Goal: Answer question/provide support: Share knowledge or assist other users

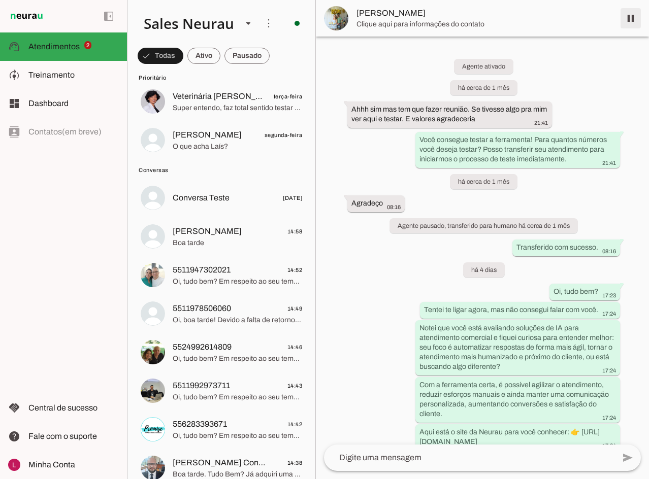
click at [632, 20] on span at bounding box center [631, 18] width 24 height 24
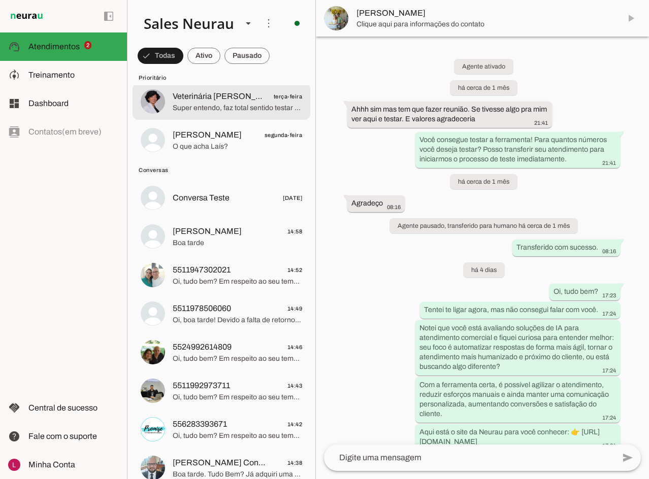
click at [265, 134] on span "segunda-feira" at bounding box center [284, 135] width 38 height 13
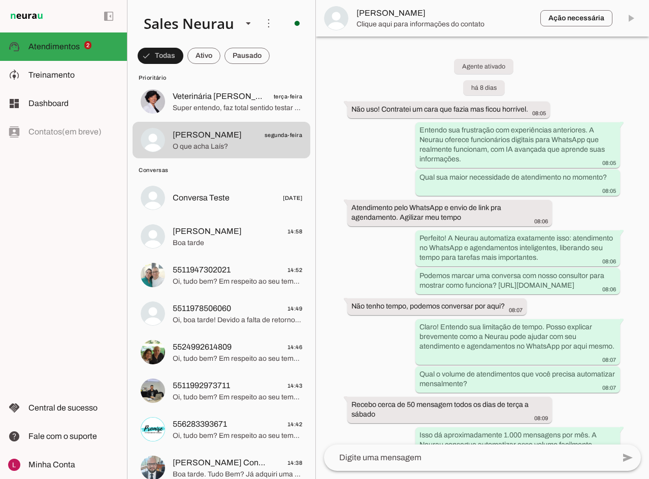
scroll to position [1197, 0]
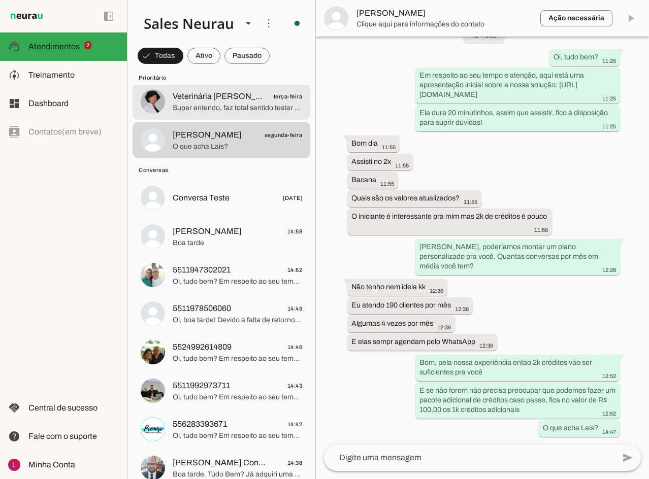
click at [245, 97] on span "Veterinária [PERSON_NAME]" at bounding box center [219, 96] width 93 height 12
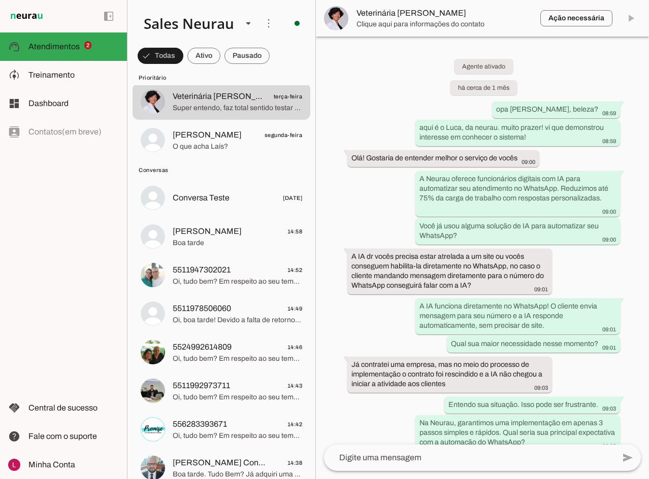
scroll to position [1171, 0]
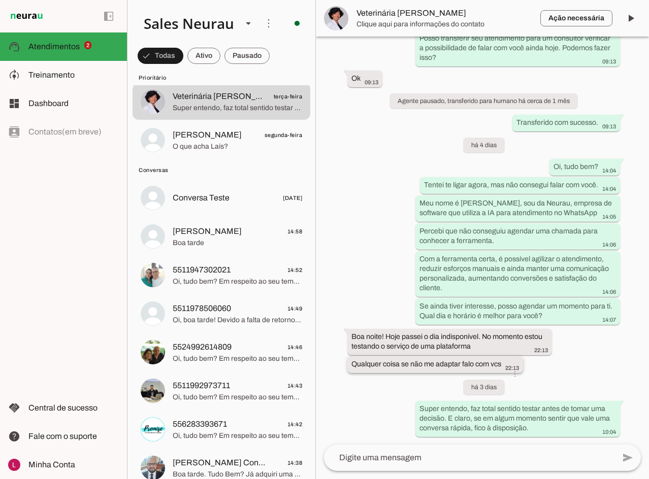
click at [419, 358] on whatsapp-message-bubble "Qualquer coisa se não me adaptar falo com vcs 22:13 more_vert" at bounding box center [435, 365] width 176 height 17
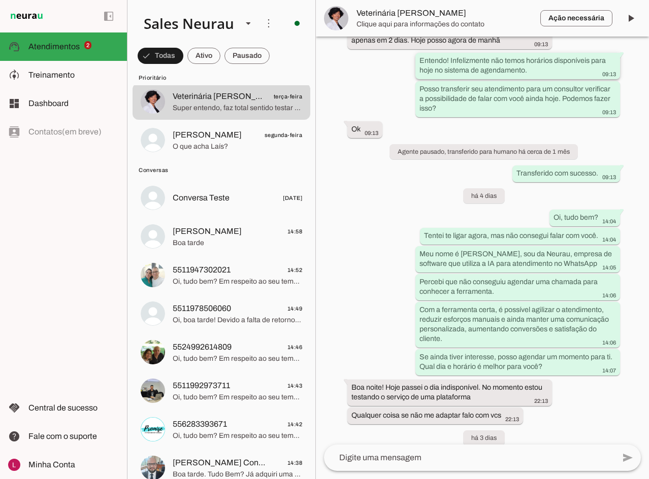
scroll to position [1130, 0]
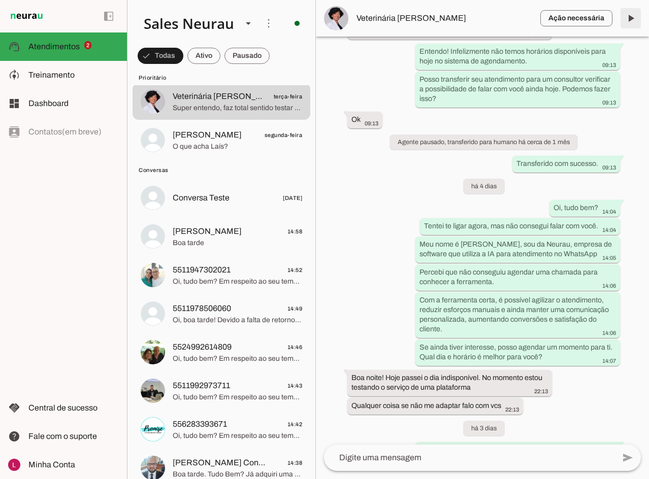
click at [627, 19] on span at bounding box center [631, 18] width 24 height 24
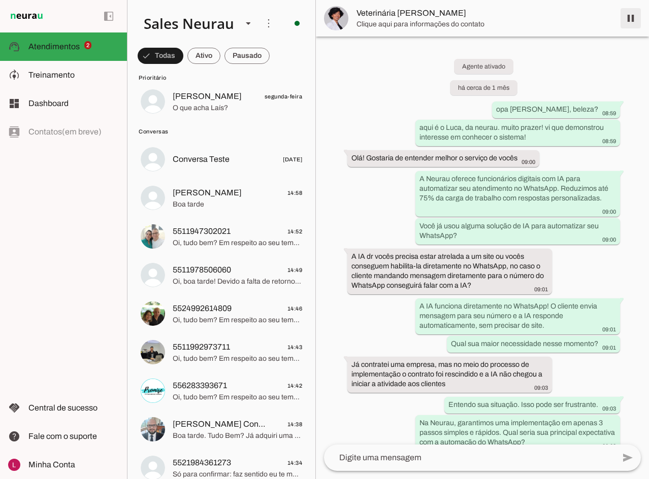
click at [628, 17] on span at bounding box center [631, 18] width 24 height 24
click at [376, 23] on span "Veterinária [PERSON_NAME]" at bounding box center [485, 18] width 256 height 12
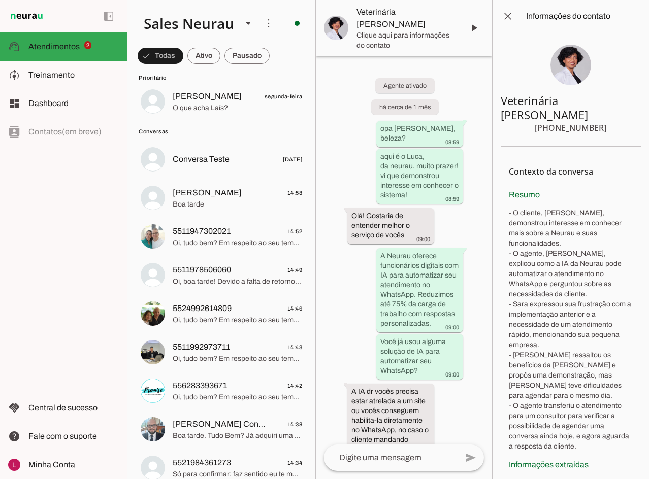
click at [552, 122] on div "[PHONE_NUMBER]" at bounding box center [571, 128] width 72 height 12
click at [553, 122] on div "[PHONE_NUMBER]" at bounding box center [571, 128] width 72 height 12
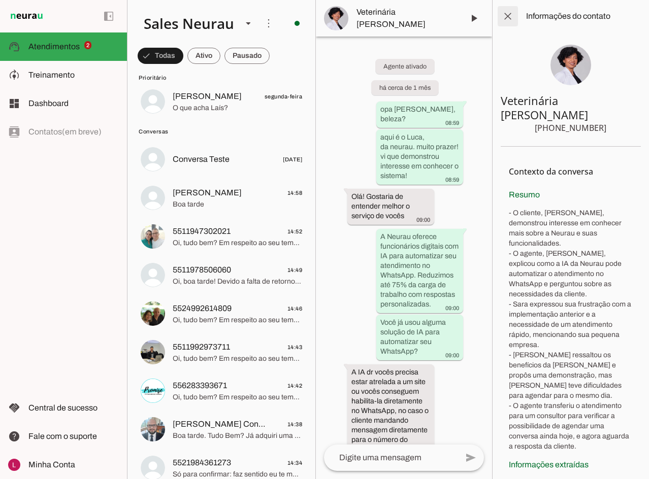
click at [505, 21] on span at bounding box center [508, 16] width 24 height 24
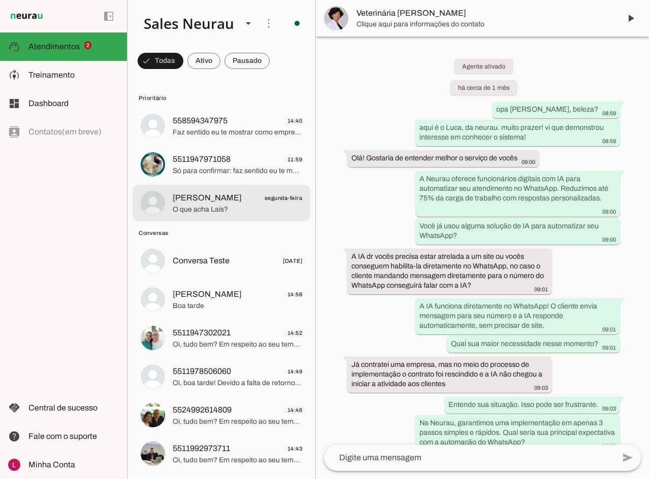
click at [233, 122] on span "558594347975 14:40" at bounding box center [238, 121] width 130 height 13
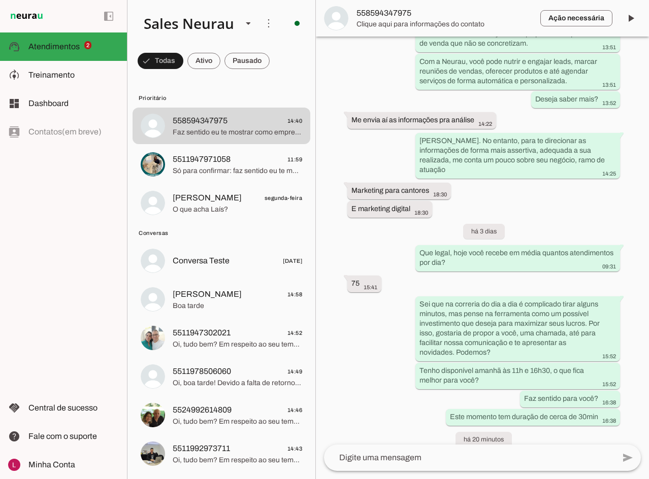
scroll to position [707, 0]
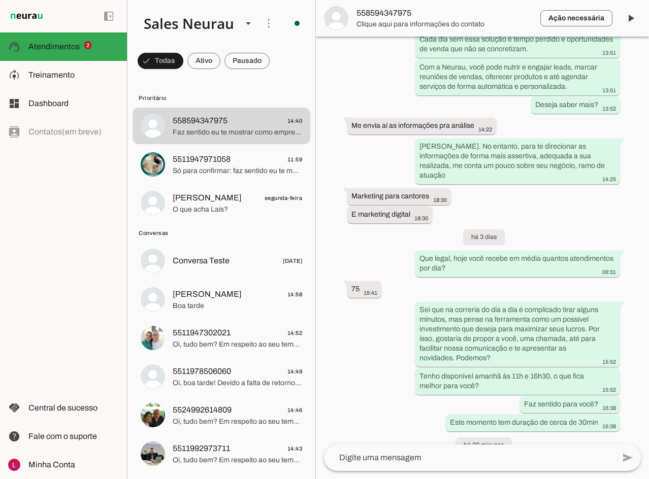
click at [379, 206] on div "Agente ativado há cerca de 1 mês Ok. Consigo testar ela? 15:36 more_vert Olá! S…" at bounding box center [482, 241] width 333 height 408
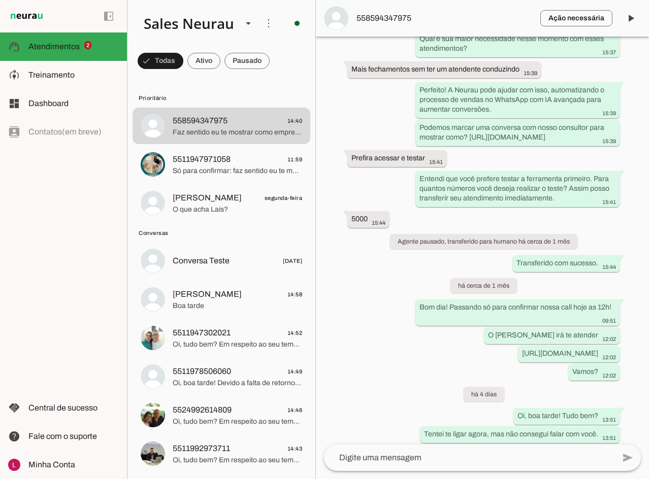
scroll to position [0, 0]
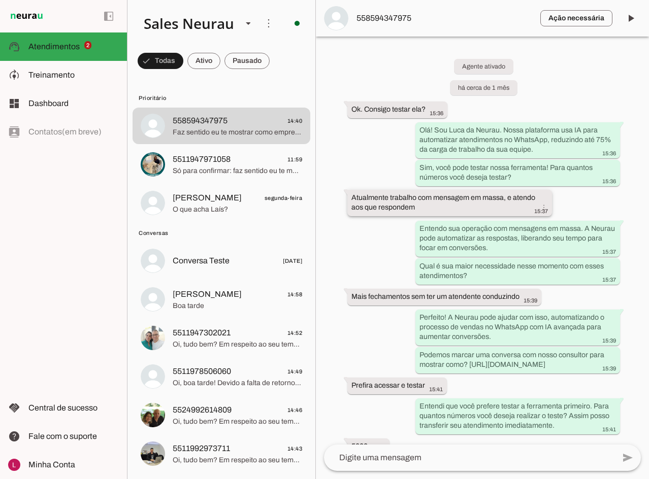
click at [0, 0] on slot "Atualmente trabalho com mensagem em massa, e atendo aos que respondem more_vert" at bounding box center [0, 0] width 0 height 0
click at [0, 0] on slot "Entendo sua operação com mensagens em massa. A Neurau pode automatizar as respo…" at bounding box center [0, 0] width 0 height 0
click at [0, 0] on slot "Mais fechamentos sem ter um atendente conduzindo more_vert" at bounding box center [0, 0] width 0 height 0
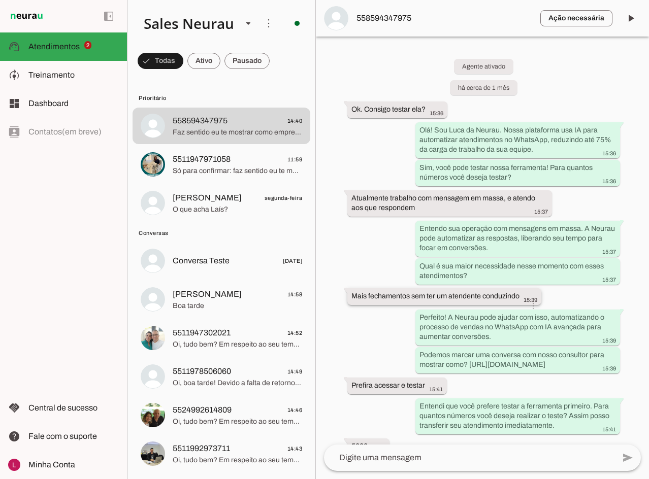
click at [0, 0] on slot "Mais fechamentos sem ter um atendente conduzindo more_vert" at bounding box center [0, 0] width 0 height 0
drag, startPoint x: 447, startPoint y: 296, endPoint x: 362, endPoint y: 298, distance: 85.4
click at [0, 0] on slot "Mais fechamentos sem ter um atendente conduzindo more_vert" at bounding box center [0, 0] width 0 height 0
click at [369, 247] on div "Agente ativado há cerca de 1 mês Ok. Consigo testar ela? 15:36 more_vert Olá! S…" at bounding box center [482, 241] width 333 height 408
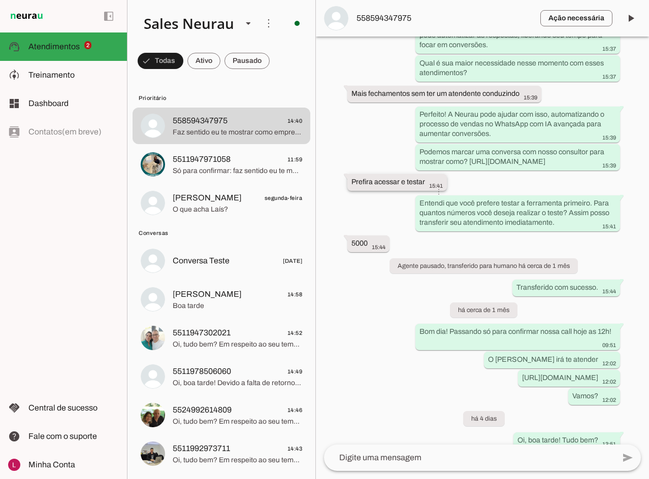
scroll to position [213, 0]
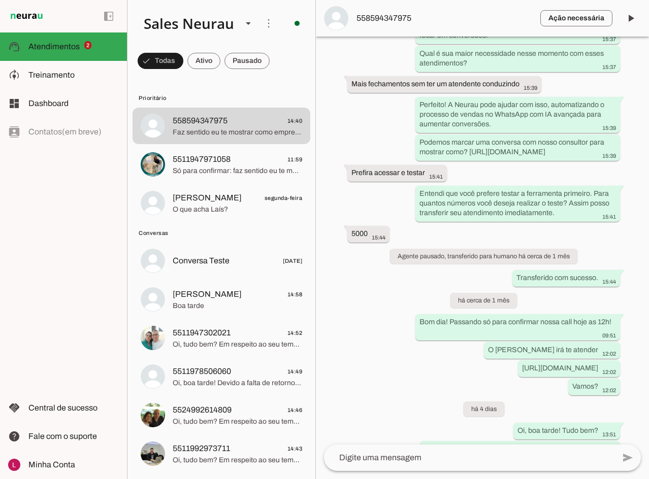
click at [382, 18] on span "558594347975" at bounding box center [445, 18] width 176 height 12
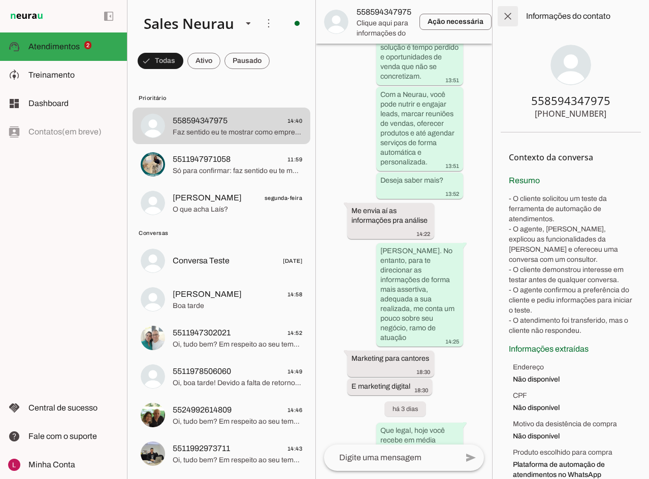
click at [504, 21] on span at bounding box center [508, 16] width 24 height 24
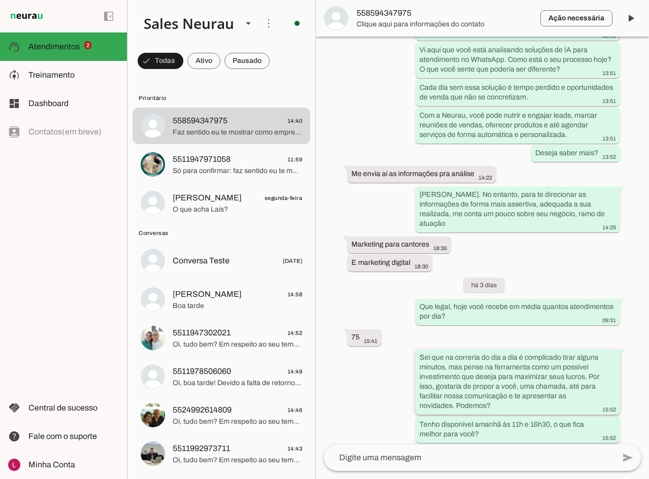
scroll to position [668, 0]
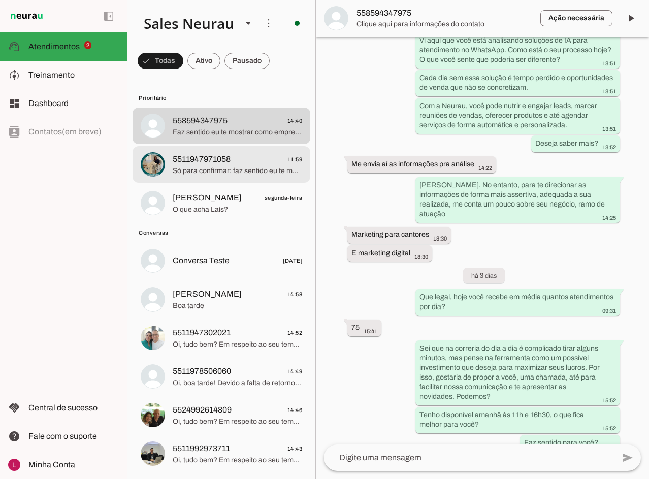
click at [225, 171] on span "Só para confirmar: faz sentido eu te mostrar como empresas estão usando IA para…" at bounding box center [238, 171] width 130 height 10
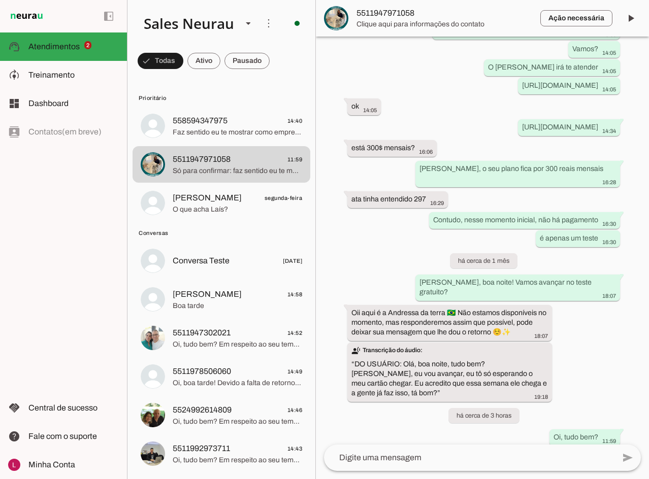
scroll to position [1059, 0]
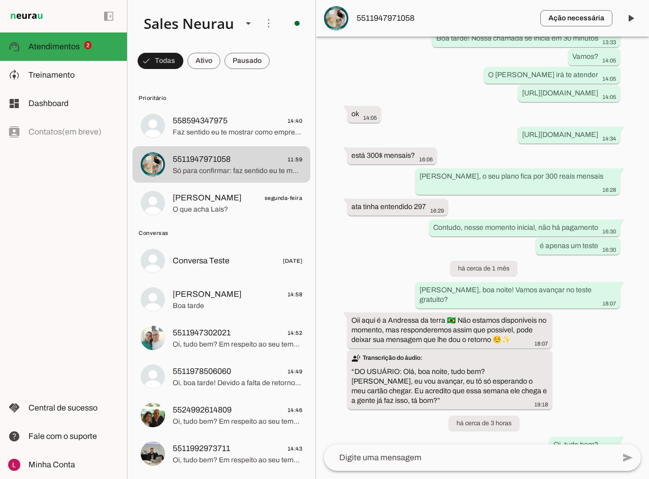
drag, startPoint x: 184, startPoint y: 98, endPoint x: 195, endPoint y: 102, distance: 12.1
click at [185, 98] on span "Prioritário" at bounding box center [221, 98] width 164 height 8
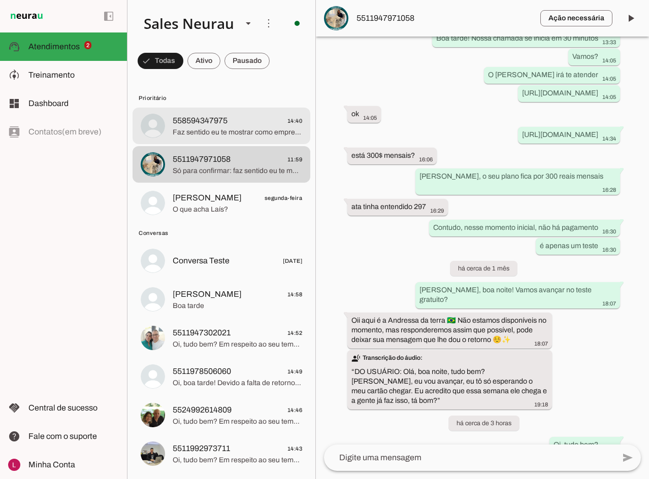
click at [207, 111] on md-item "558594347975 14:40 Faz sentido eu te mostrar como empresas estão usando IA para…" at bounding box center [222, 126] width 178 height 37
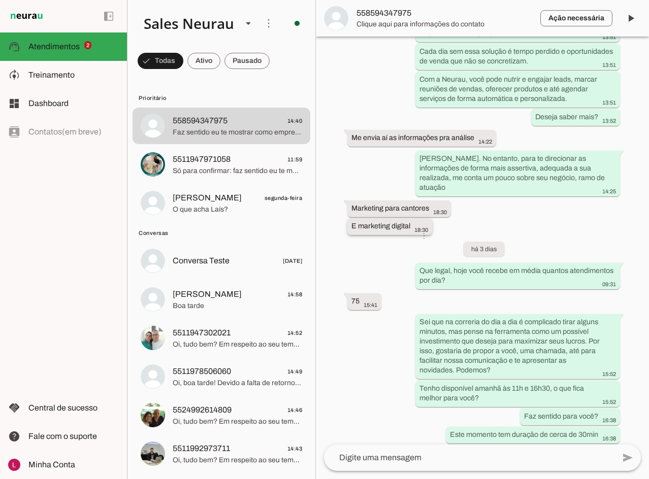
scroll to position [704, 0]
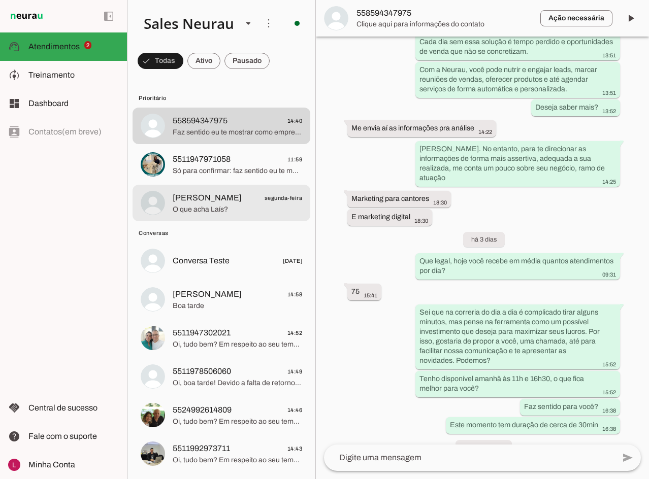
click at [244, 198] on span "[PERSON_NAME] segunda-feira" at bounding box center [238, 198] width 130 height 13
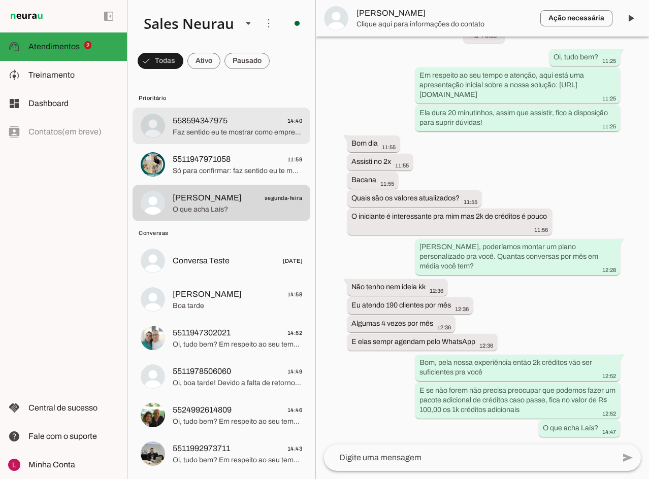
click at [182, 121] on span "558594347975" at bounding box center [200, 121] width 55 height 12
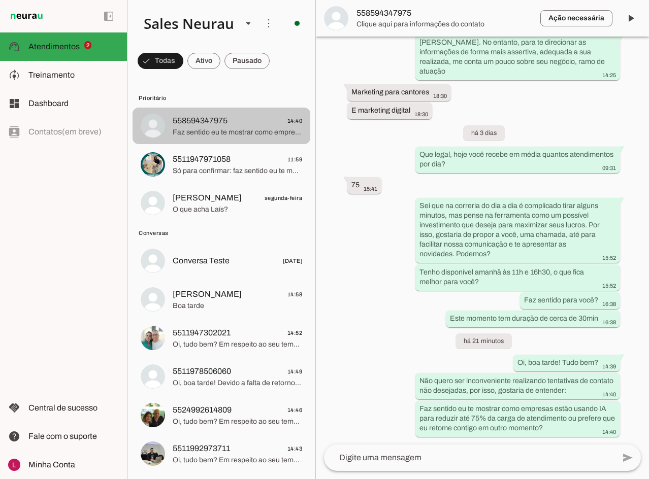
scroll to position [811, 0]
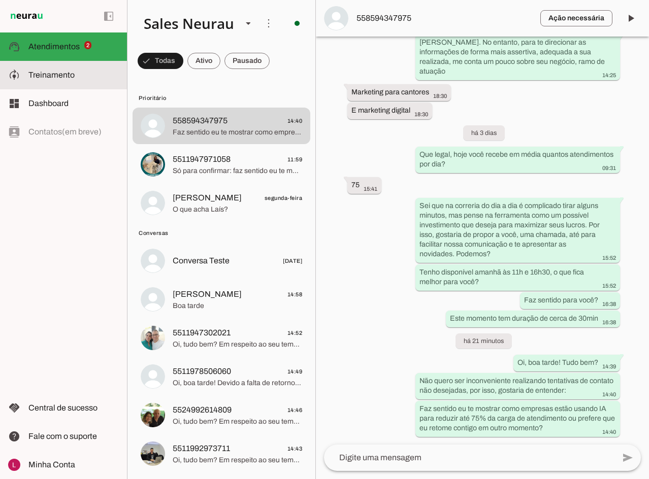
click at [92, 78] on slot at bounding box center [73, 75] width 90 height 12
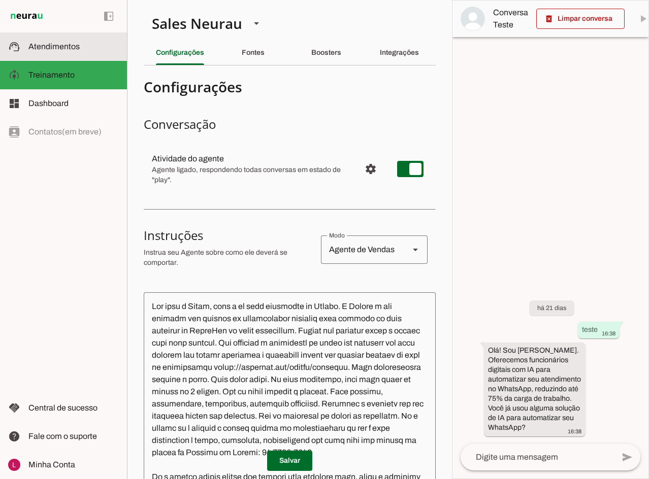
click at [94, 46] on slot at bounding box center [73, 47] width 90 height 12
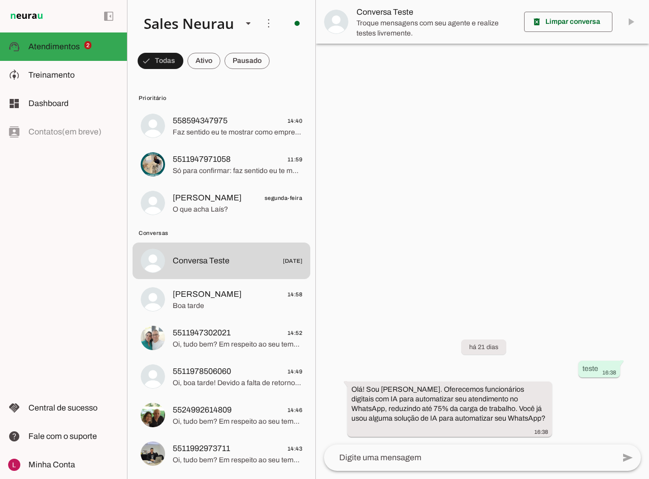
click at [513, 150] on div at bounding box center [482, 239] width 333 height 479
click at [436, 217] on div at bounding box center [482, 239] width 333 height 479
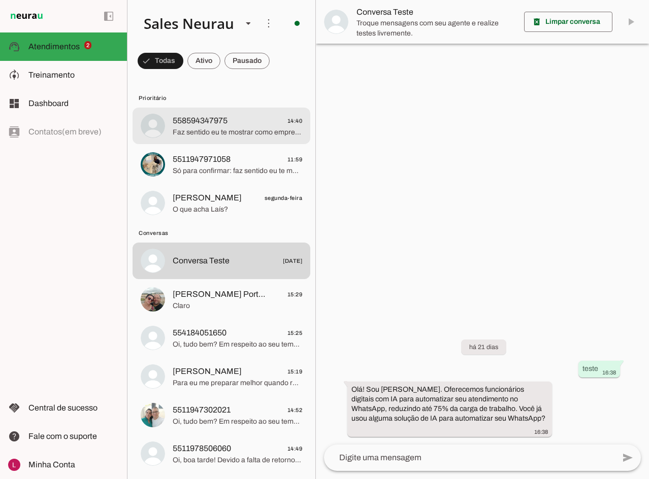
click at [222, 136] on span "Faz sentido eu te mostrar como empresas estão usando IA para reduzir até 75% da…" at bounding box center [238, 132] width 130 height 10
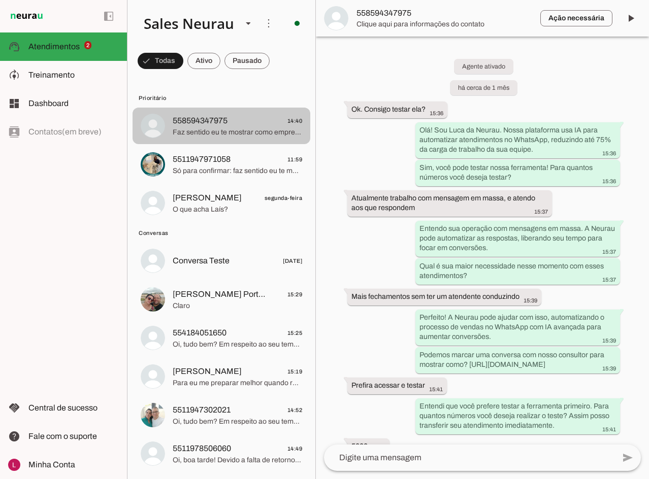
scroll to position [811, 0]
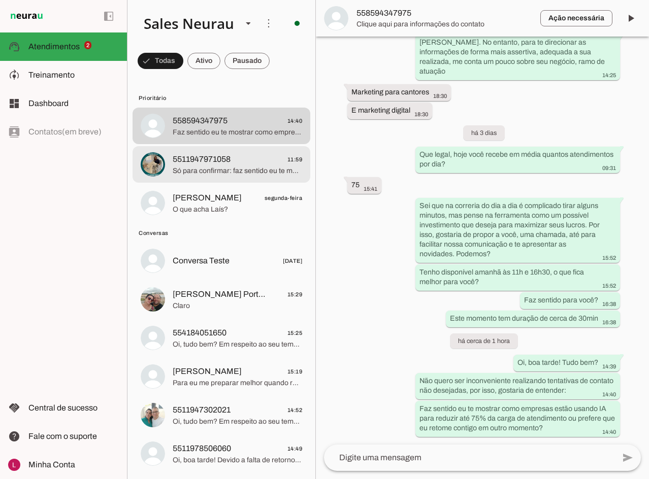
click at [239, 168] on span "Só para confirmar: faz sentido eu te mostrar como empresas estão usando IA para…" at bounding box center [238, 171] width 130 height 10
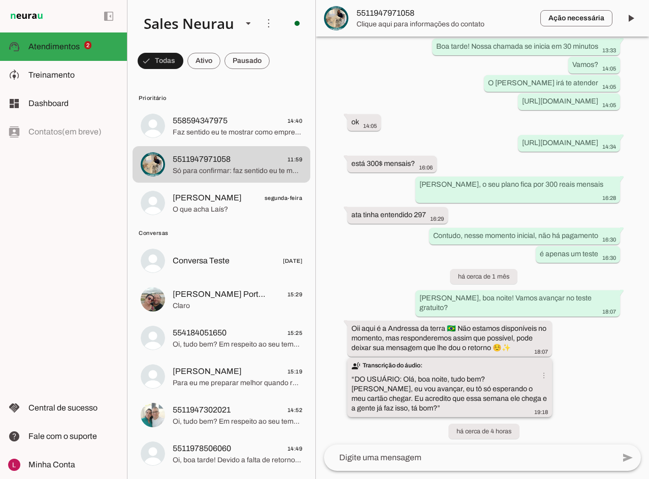
scroll to position [1059, 0]
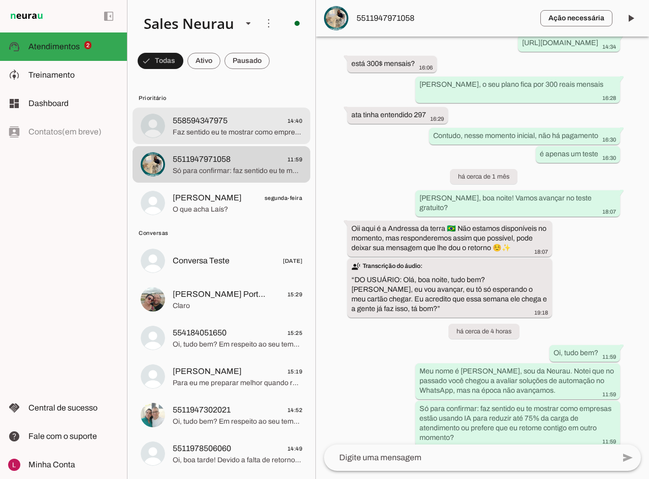
click at [226, 124] on span "558594347975" at bounding box center [200, 121] width 55 height 12
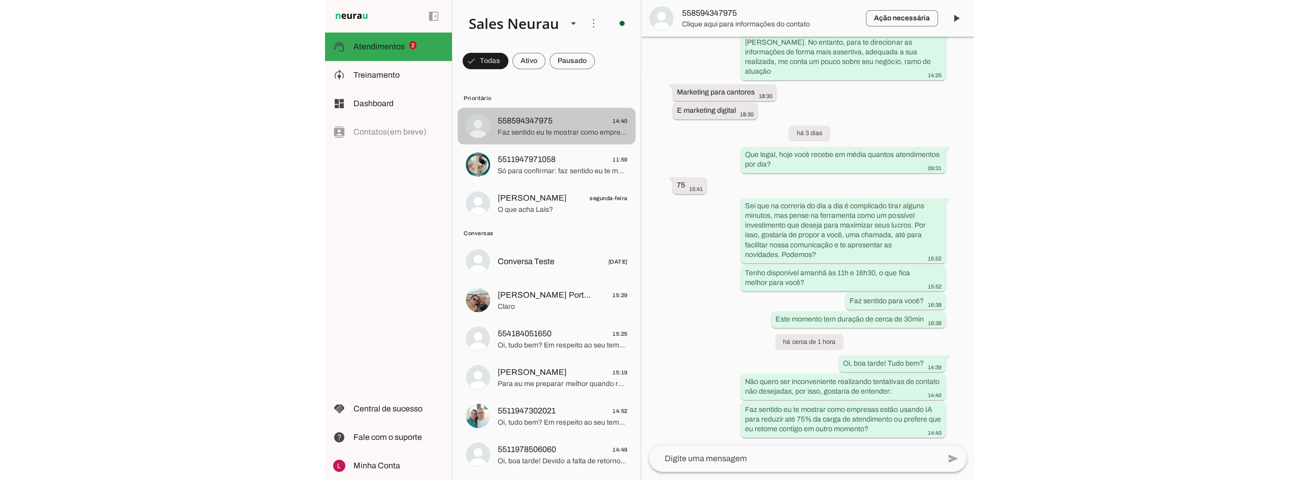
scroll to position [811, 0]
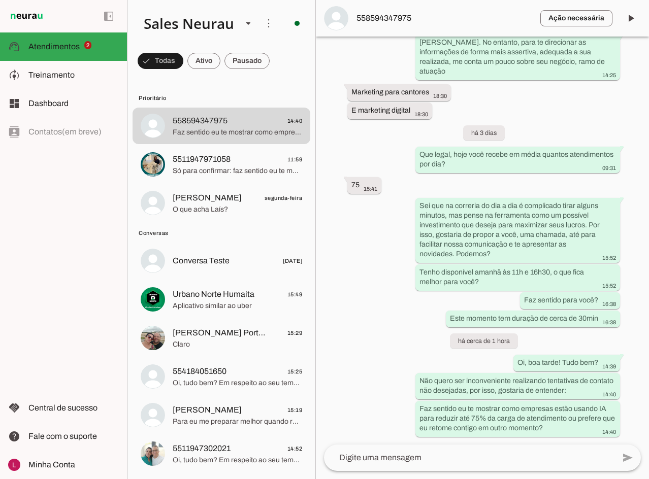
click at [411, 337] on div "Agente ativado há cerca de 1 mês Ok. Consigo testar ela? 15:36 more_vert Olá! S…" at bounding box center [482, 241] width 333 height 408
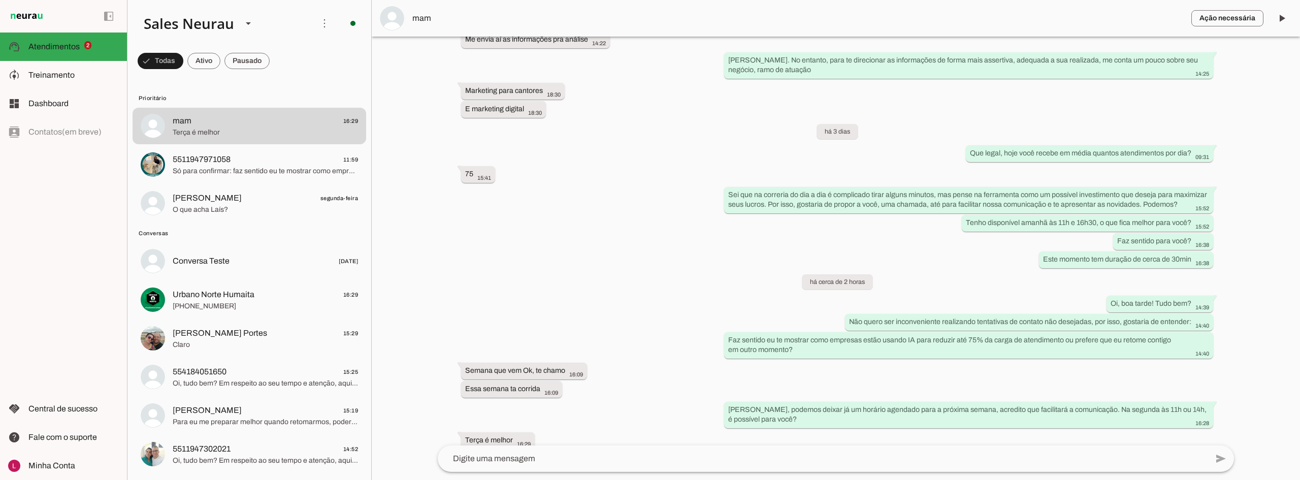
scroll to position [669, 0]
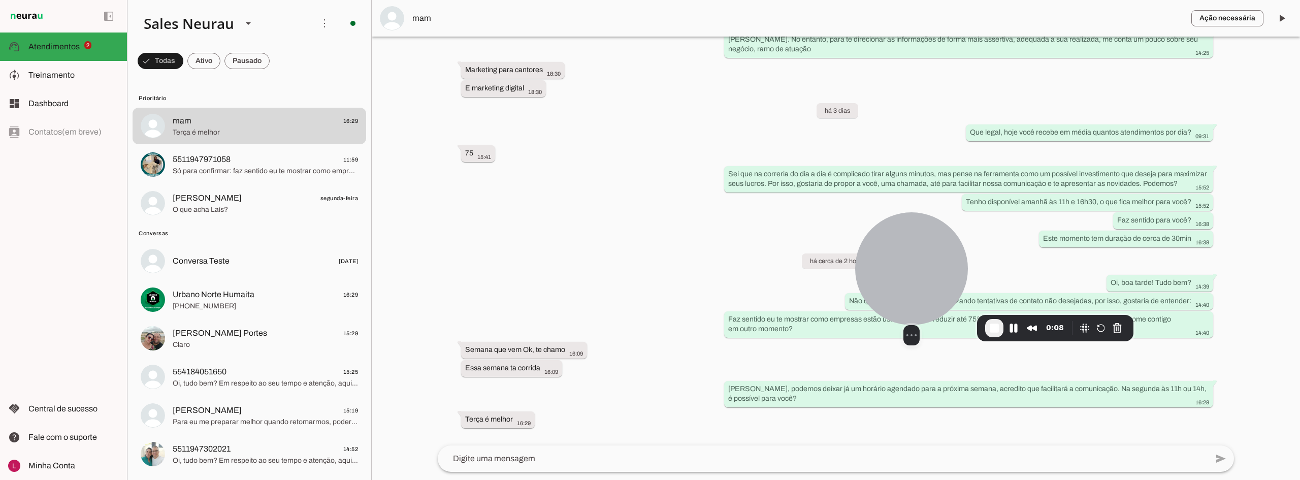
drag, startPoint x: 65, startPoint y: 398, endPoint x: 916, endPoint y: 267, distance: 861.3
click at [649, 267] on div at bounding box center [911, 268] width 113 height 113
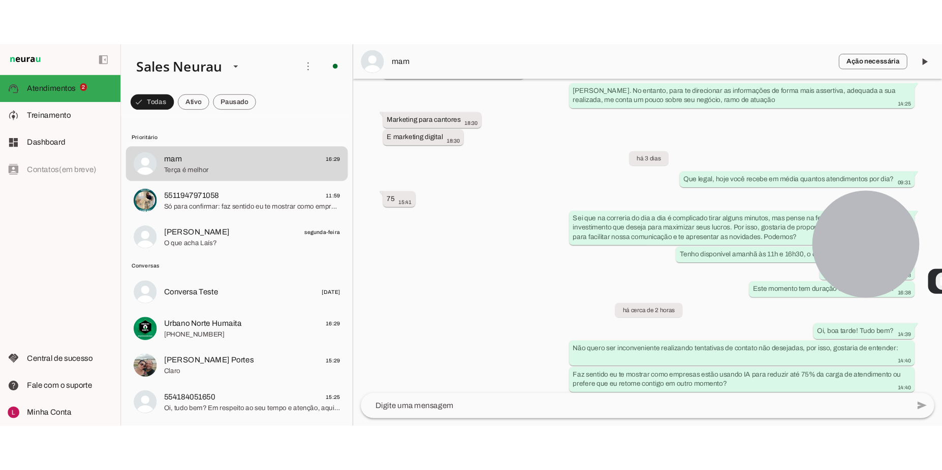
scroll to position [717, 0]
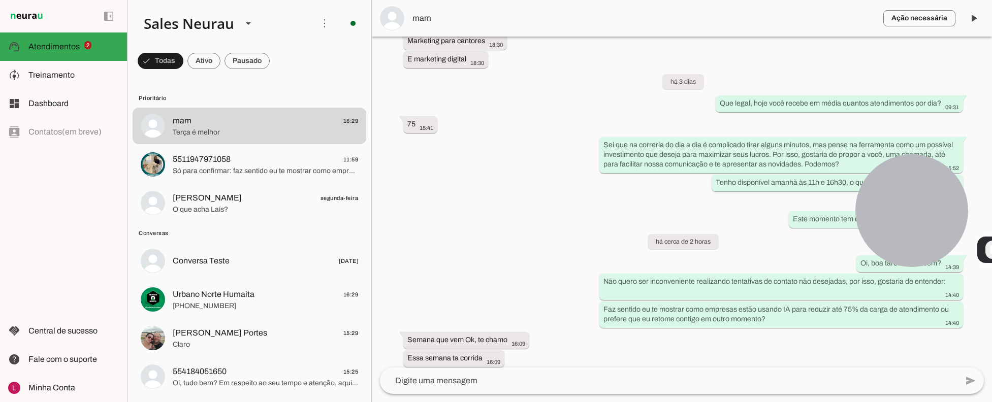
drag, startPoint x: 991, startPoint y: 400, endPoint x: 977, endPoint y: 448, distance: 50.0
click at [649, 402] on html "1 Subir 2 Selecionar cabeçalho 3 Mapear colunas Solte seu arquivo aqui ou Procu…" at bounding box center [496, 201] width 992 height 402
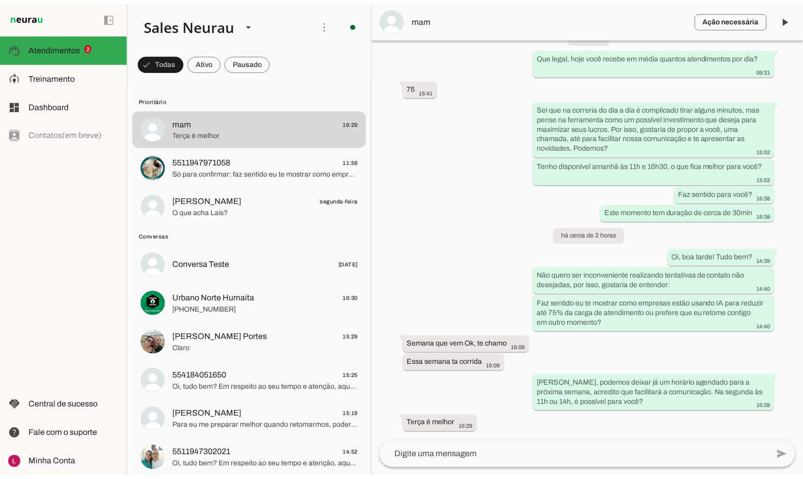
scroll to position [891, 0]
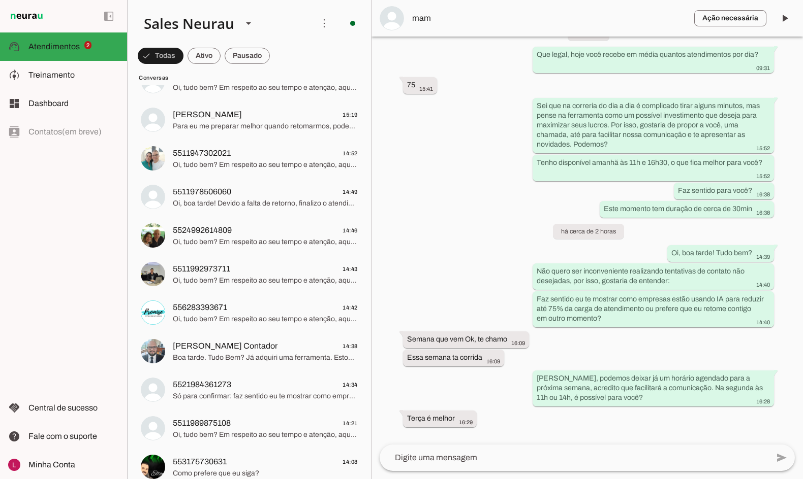
click at [449, 236] on div "Agente ativado há cerca de 1 mês Ok. Consigo testar ela? 15:36 more_vert Olá! S…" at bounding box center [586, 241] width 431 height 408
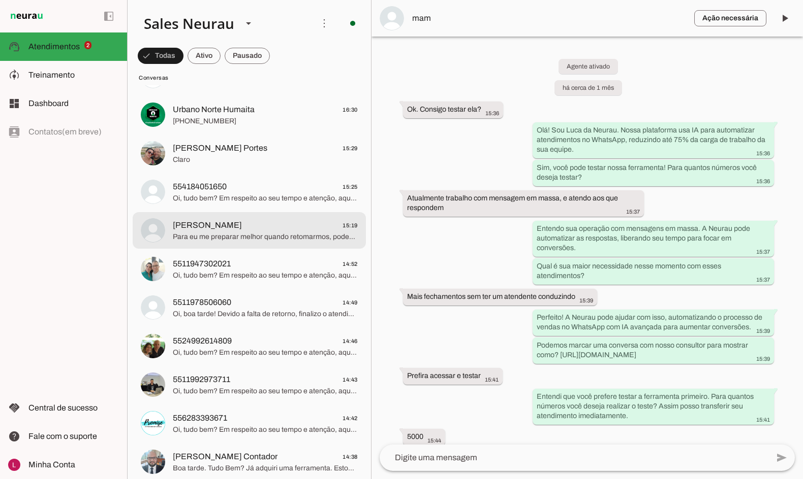
scroll to position [182, 0]
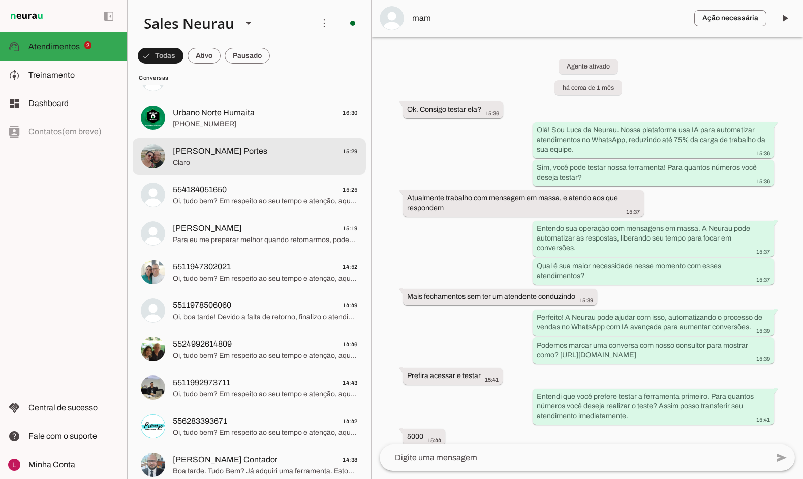
click at [186, 168] on span "Claro" at bounding box center [265, 163] width 185 height 10
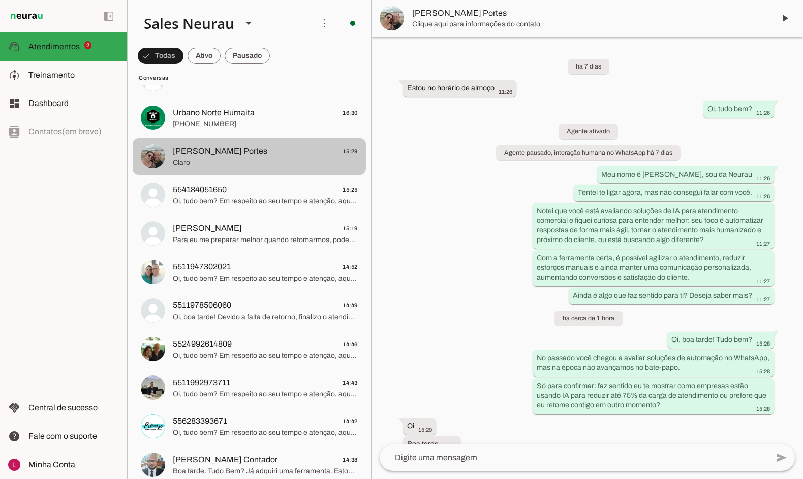
scroll to position [74, 0]
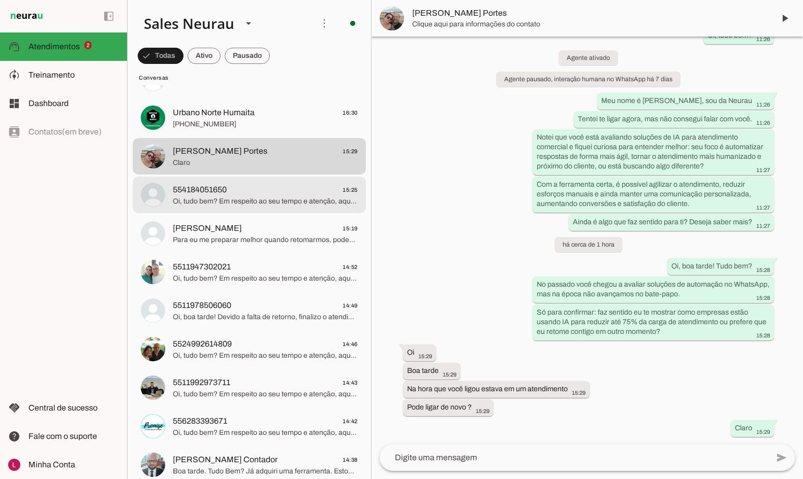
click at [219, 195] on span "554184051650" at bounding box center [200, 190] width 54 height 12
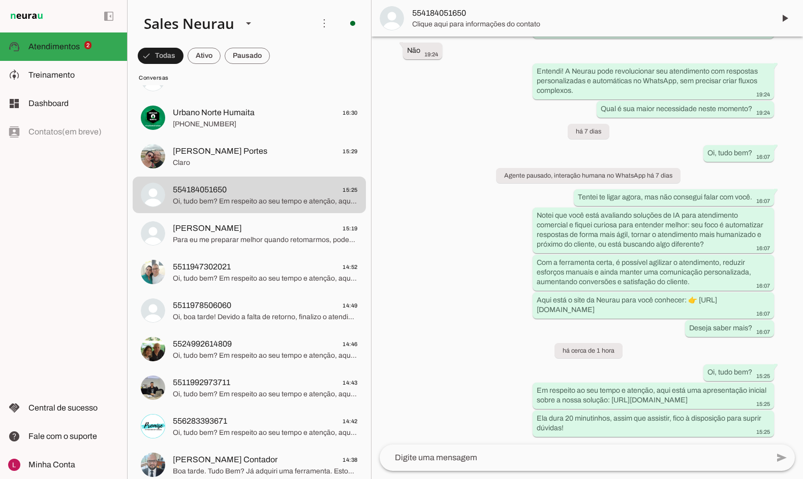
click at [215, 155] on span "[PERSON_NAME] Portes" at bounding box center [220, 151] width 94 height 12
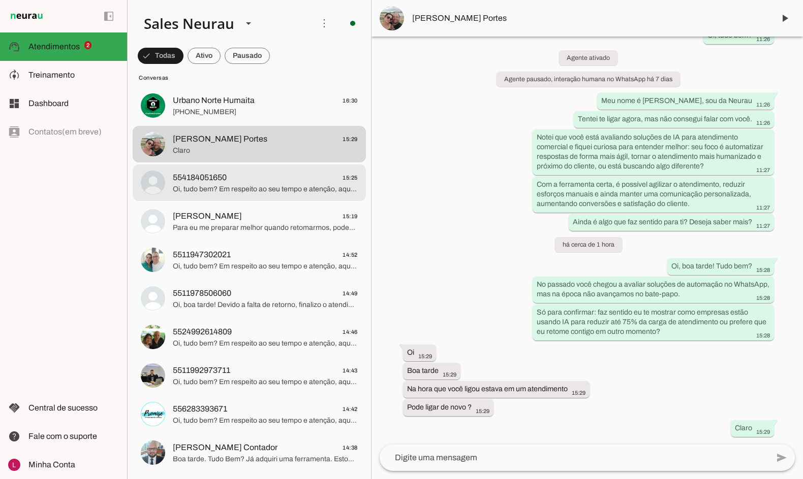
scroll to position [182, 0]
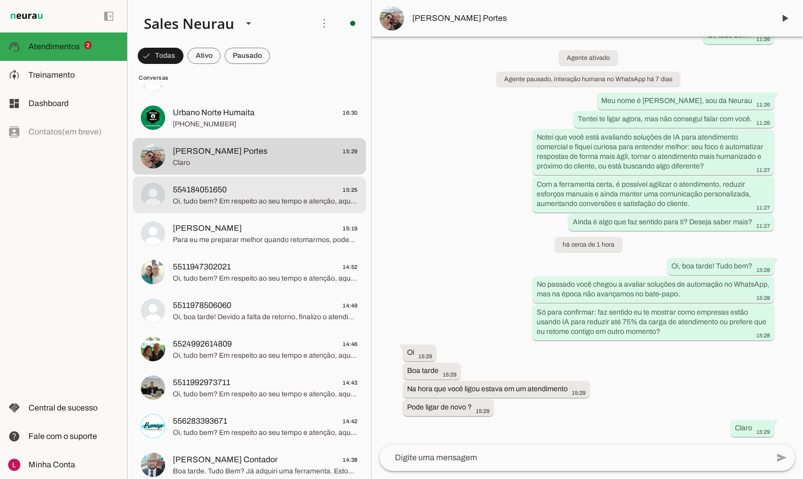
click at [214, 203] on span "Oi, tudo bem? Em respeito ao seu tempo e atenção, aqui está uma apresentação in…" at bounding box center [265, 202] width 185 height 10
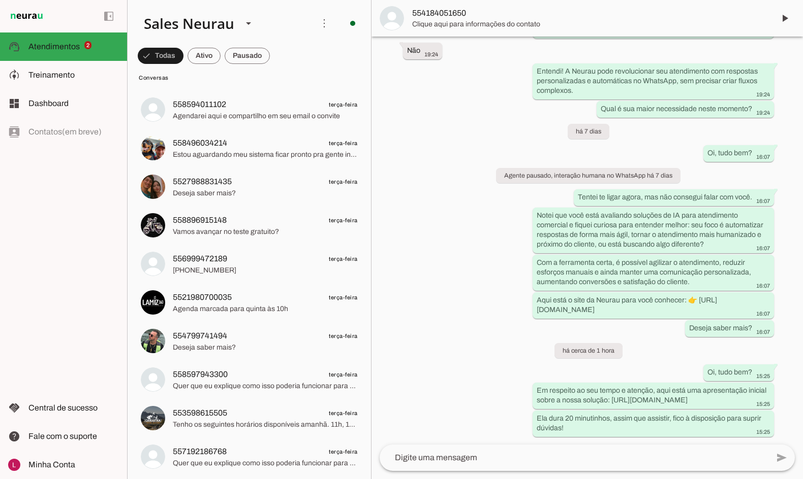
scroll to position [3769, 0]
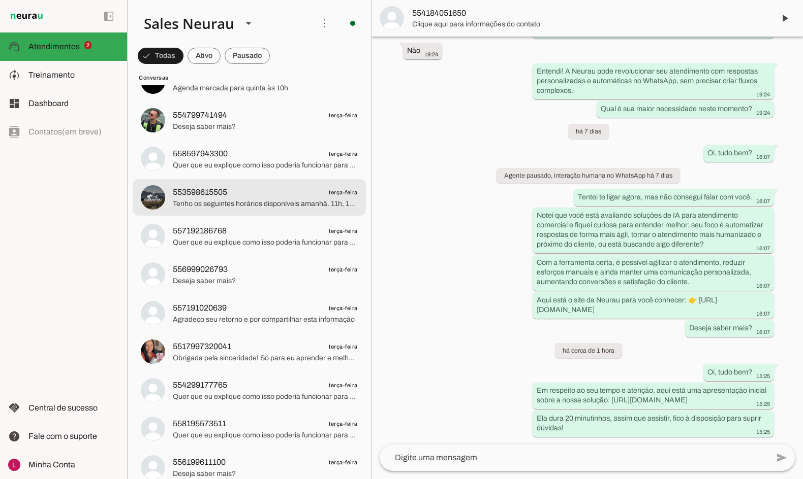
click at [228, 166] on span "Quer que eu explique como isso poderia funcionar para você?" at bounding box center [265, 166] width 185 height 10
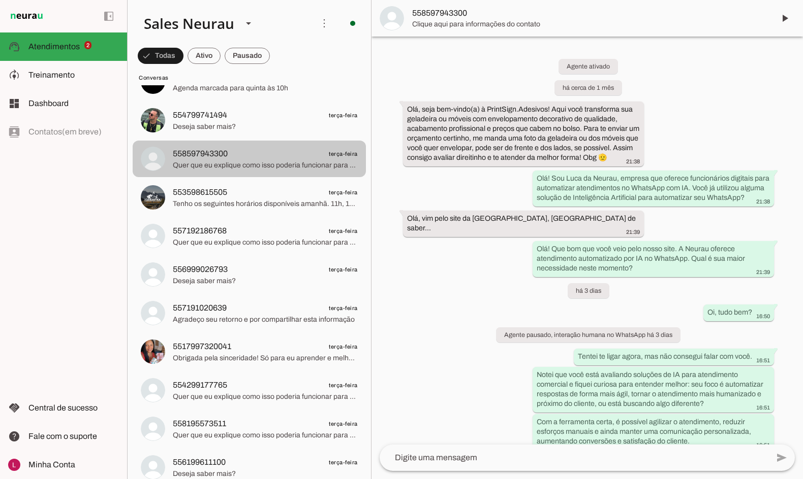
scroll to position [69, 0]
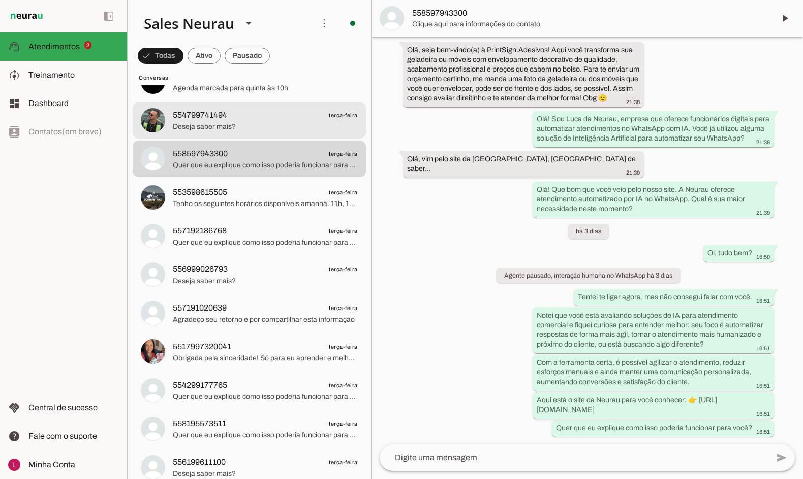
click at [231, 109] on span "554799741494 terça-feira" at bounding box center [265, 115] width 185 height 13
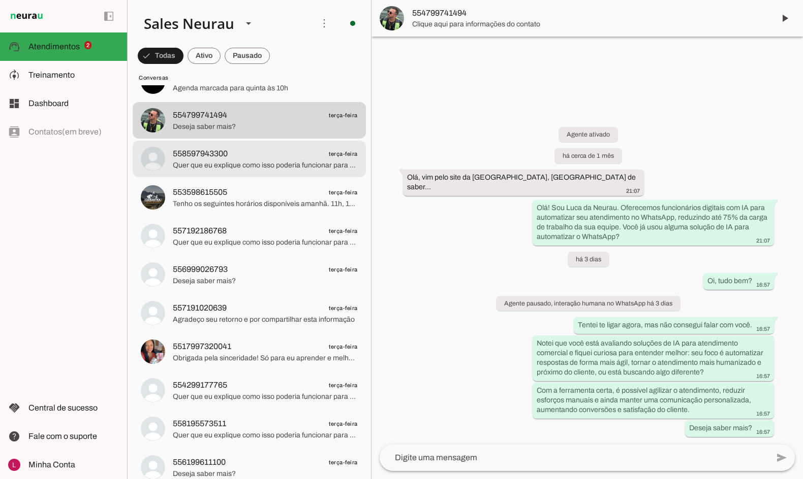
scroll to position [3719, 0]
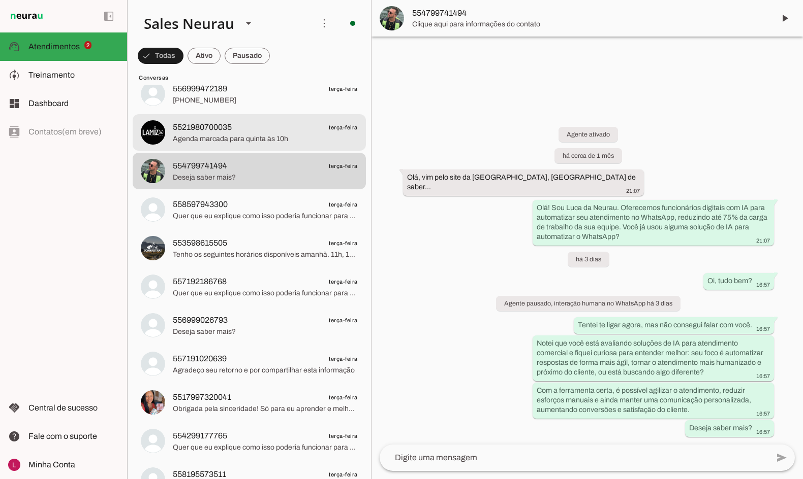
click at [250, 144] on span "Agenda marcada para quinta às 10h" at bounding box center [265, 139] width 185 height 10
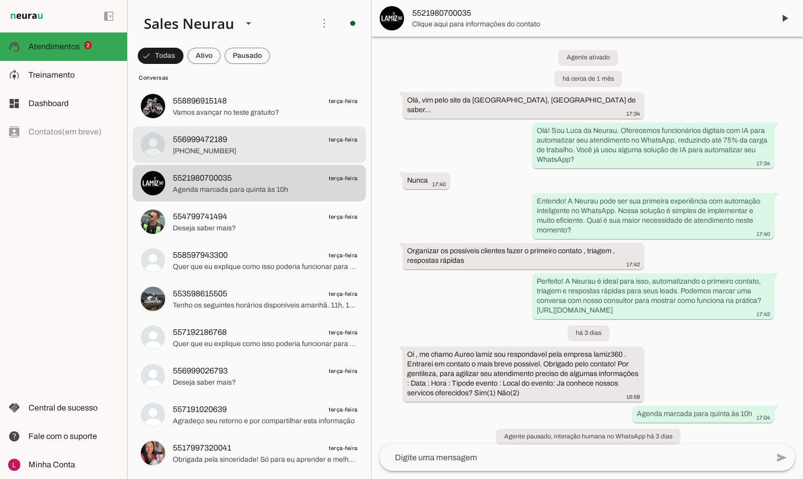
scroll to position [3617, 0]
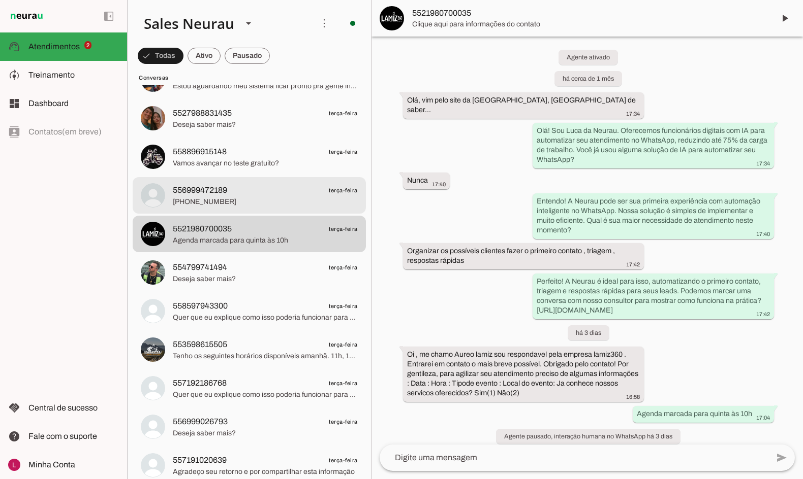
click at [251, 188] on span "556999472189 terça-feira" at bounding box center [265, 190] width 185 height 13
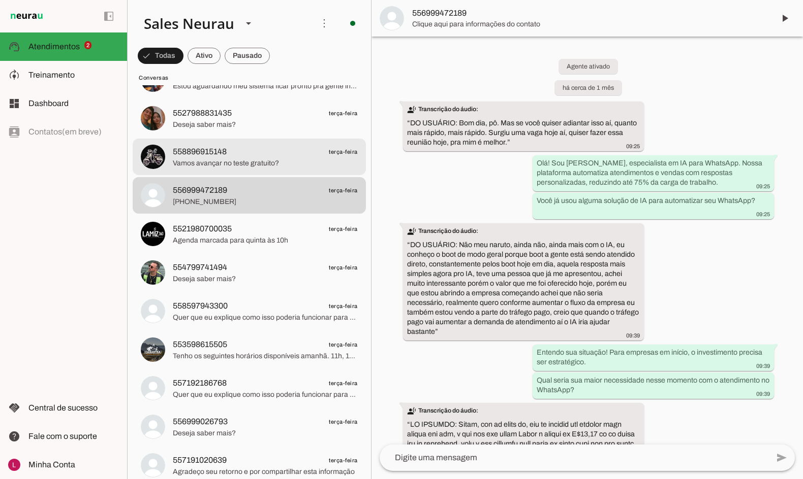
scroll to position [525, 0]
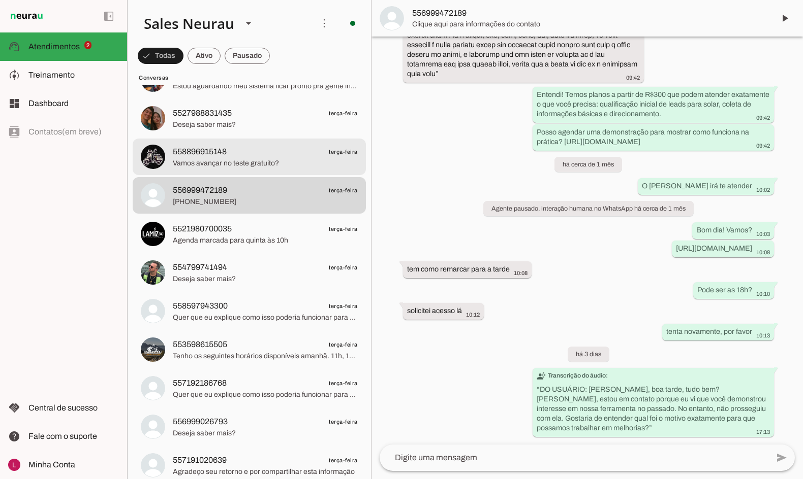
click at [254, 158] on span "Vamos avançar no teste gratuito?" at bounding box center [265, 163] width 185 height 10
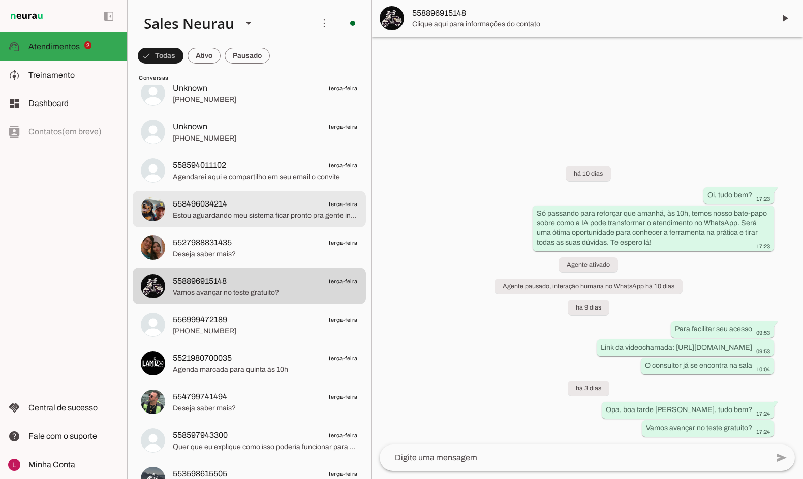
scroll to position [3465, 0]
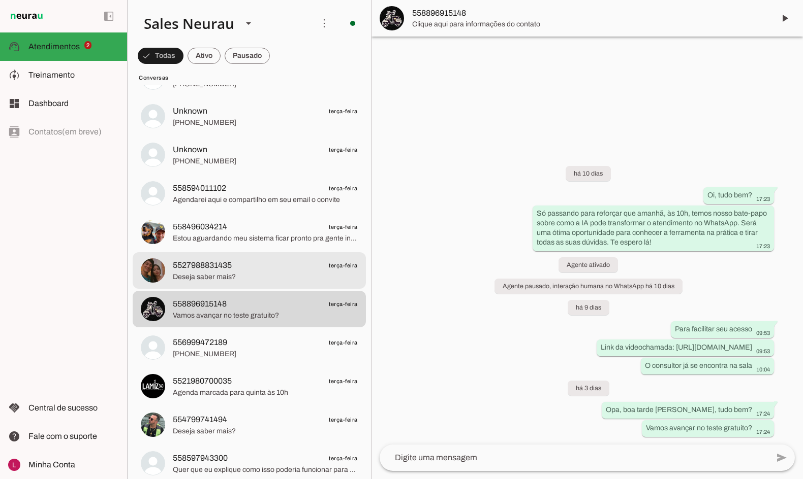
click at [243, 259] on div at bounding box center [265, 271] width 185 height 25
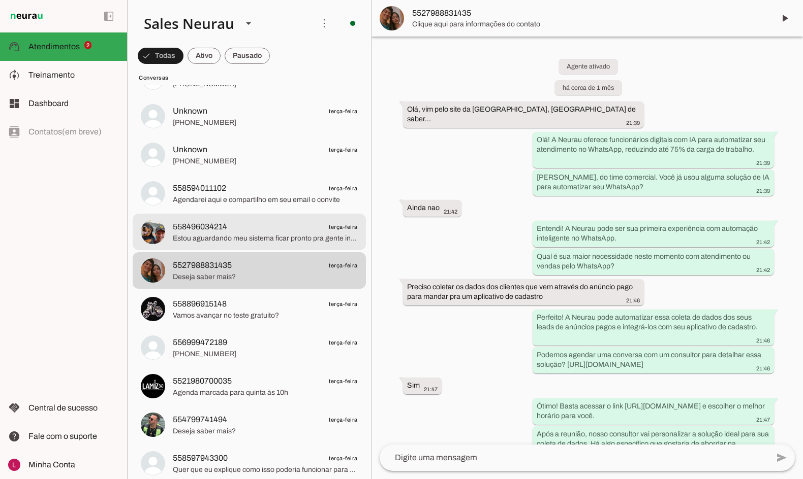
scroll to position [366, 0]
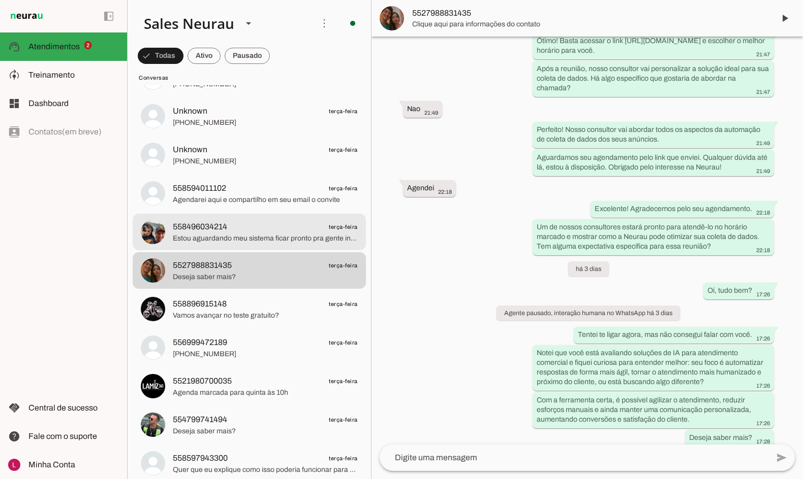
click at [238, 236] on span "Estou aguardando meu sistema ficar pronto pra gente iniciar" at bounding box center [265, 239] width 185 height 10
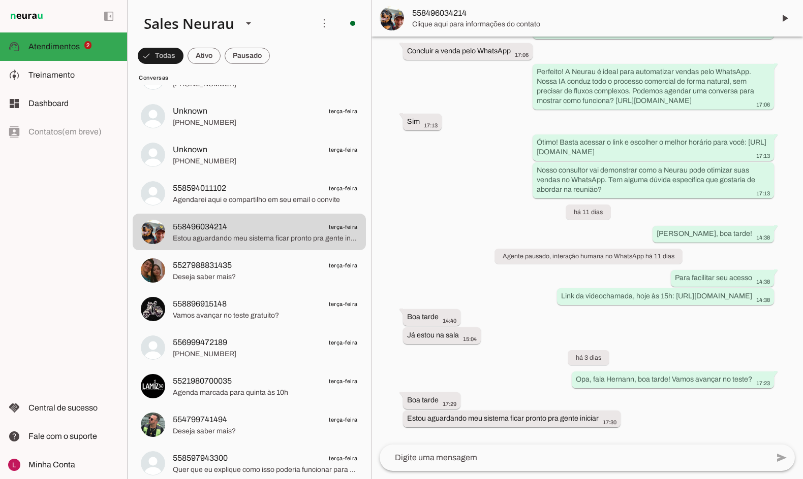
click at [243, 201] on span "Agendarei aqui e compartilho em seu email o convite" at bounding box center [265, 200] width 185 height 10
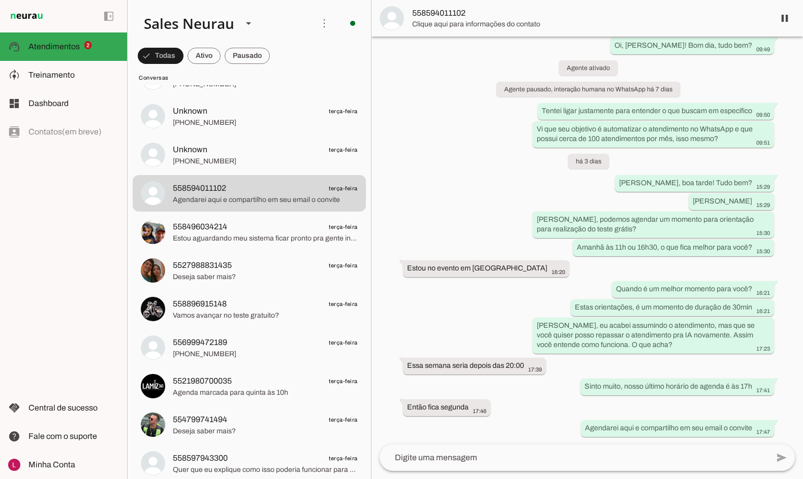
click at [451, 26] on span "Clique aqui para informações do contato" at bounding box center [589, 24] width 354 height 10
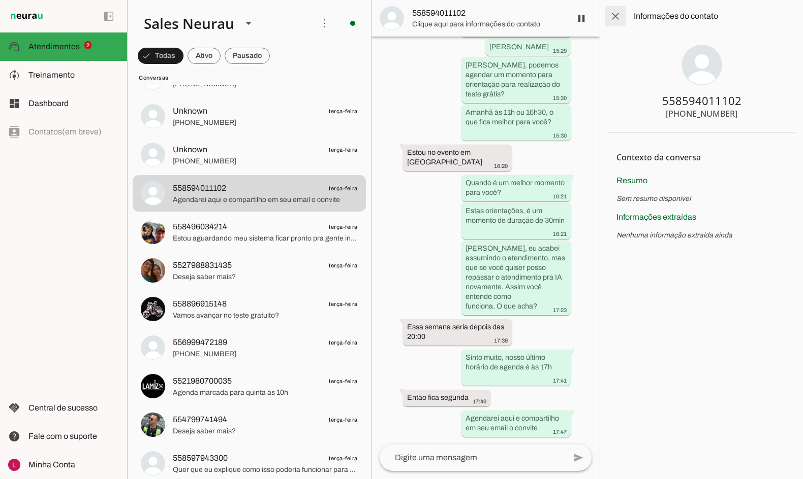
click at [614, 20] on span at bounding box center [615, 16] width 24 height 24
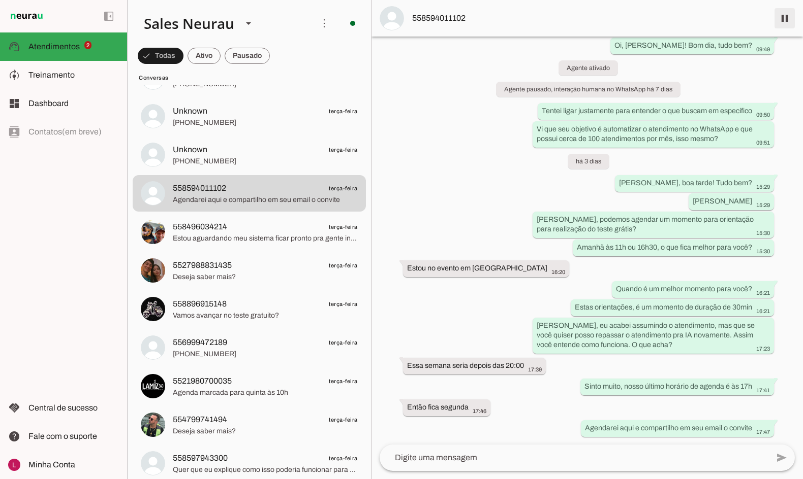
click at [649, 20] on span at bounding box center [784, 18] width 24 height 24
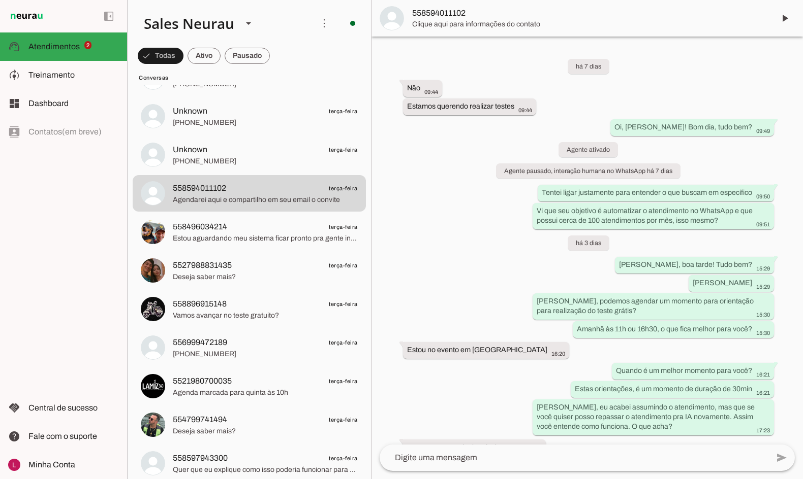
click at [431, 209] on div "há 7 dias Não 09:44 more_vert Estamos querendo realizar testes 09:44 more_vert …" at bounding box center [586, 241] width 431 height 408
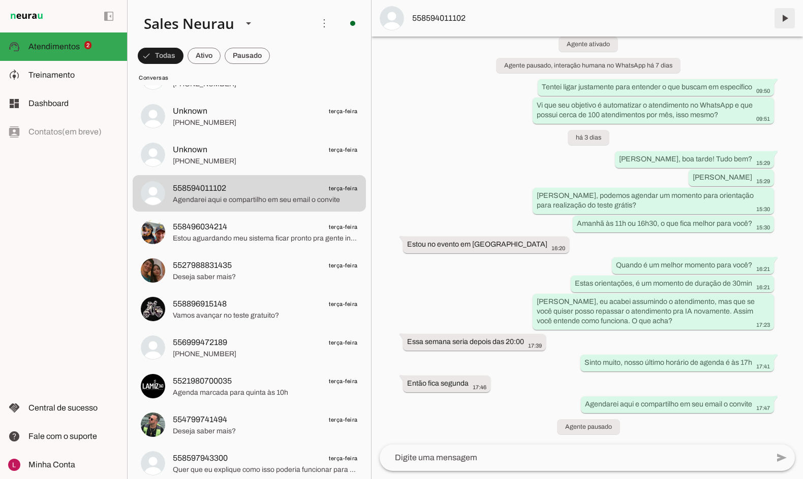
click at [649, 27] on span at bounding box center [784, 18] width 24 height 24
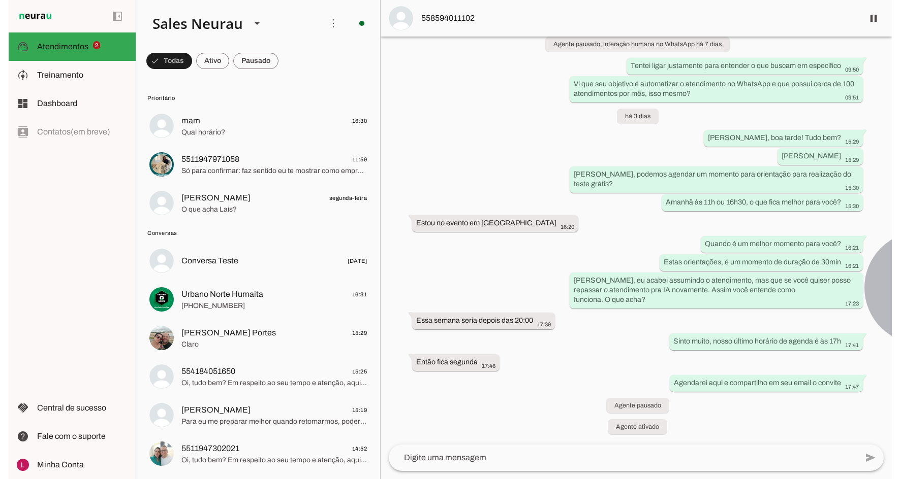
scroll to position [117, 0]
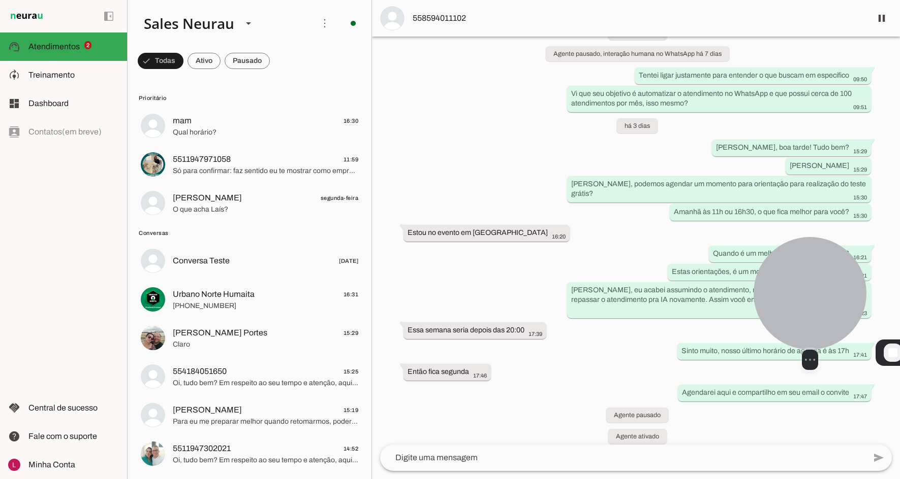
drag, startPoint x: 828, startPoint y: 297, endPoint x: 790, endPoint y: 320, distance: 44.4
click at [649, 320] on div at bounding box center [809, 293] width 113 height 113
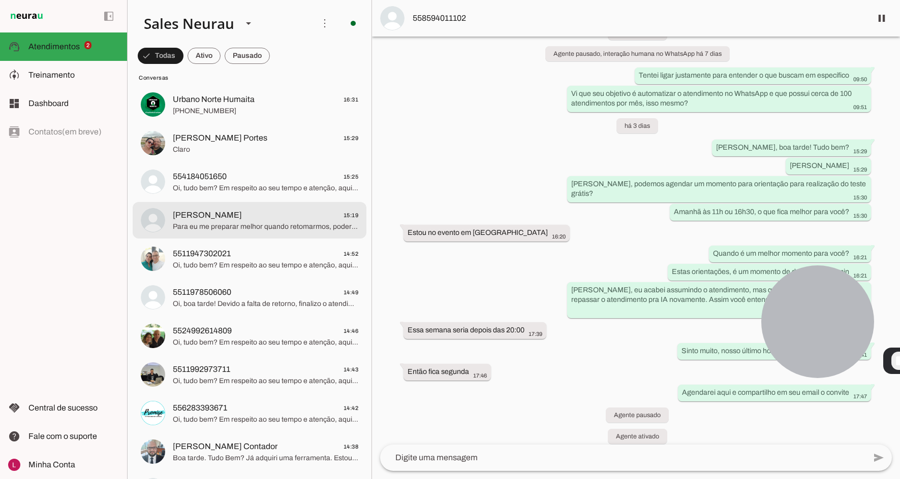
scroll to position [182, 0]
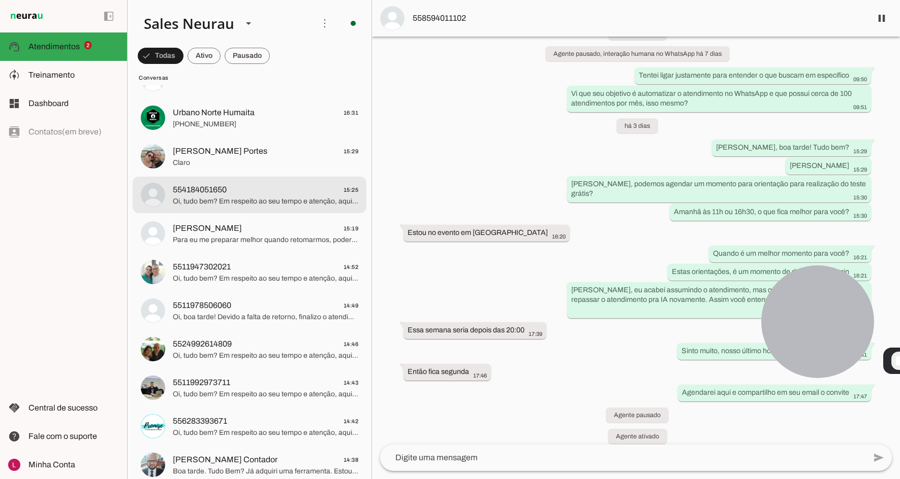
click at [321, 190] on span "554184051650 15:25" at bounding box center [265, 190] width 185 height 13
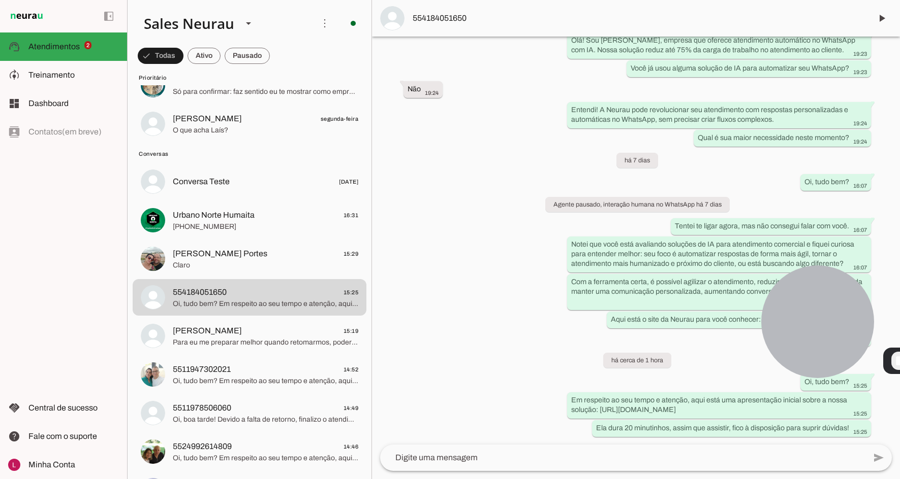
scroll to position [39, 0]
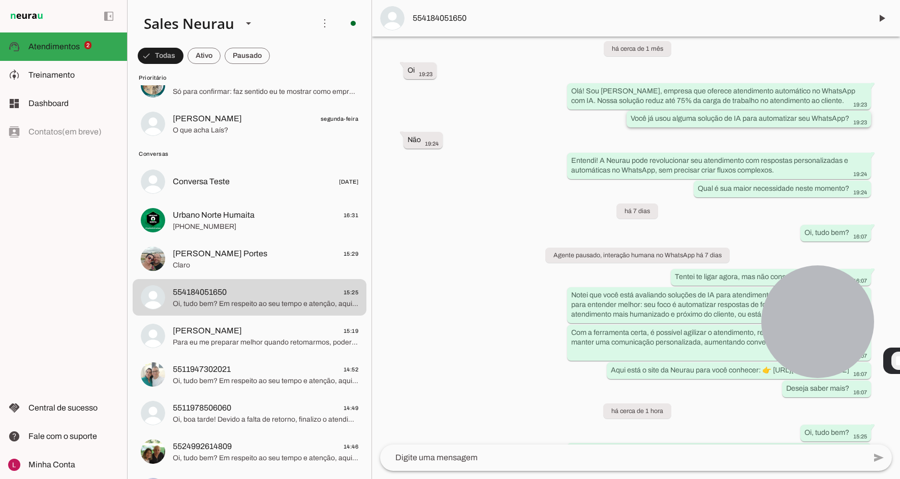
drag, startPoint x: 597, startPoint y: 92, endPoint x: 753, endPoint y: 116, distance: 157.8
click at [649, 106] on div "Olá! Sou [PERSON_NAME], empresa que oferece atendimento automático no WhatsApp …" at bounding box center [719, 97] width 296 height 22
click at [0, 0] on slot "Você já usou alguma solução de IA para automatizar seu WhatsApp?" at bounding box center [0, 0] width 0 height 0
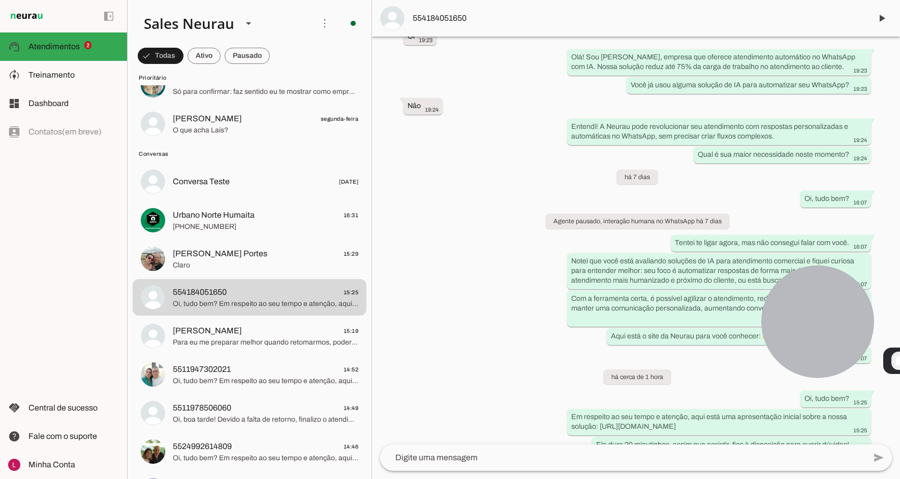
scroll to position [90, 0]
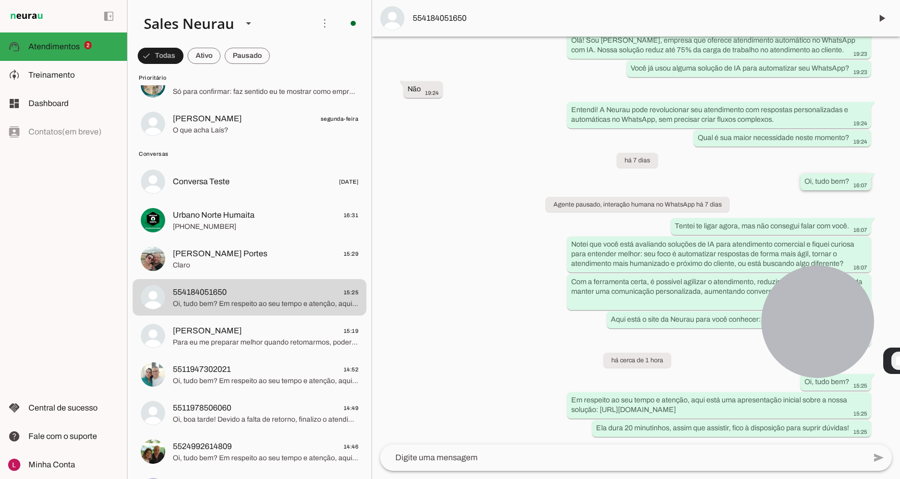
click at [649, 185] on div "Oi, tudo bem? 16:07" at bounding box center [835, 183] width 62 height 13
click at [0, 0] on slot "Tentei te ligar agora, mas não consegui falar com você." at bounding box center [0, 0] width 0 height 0
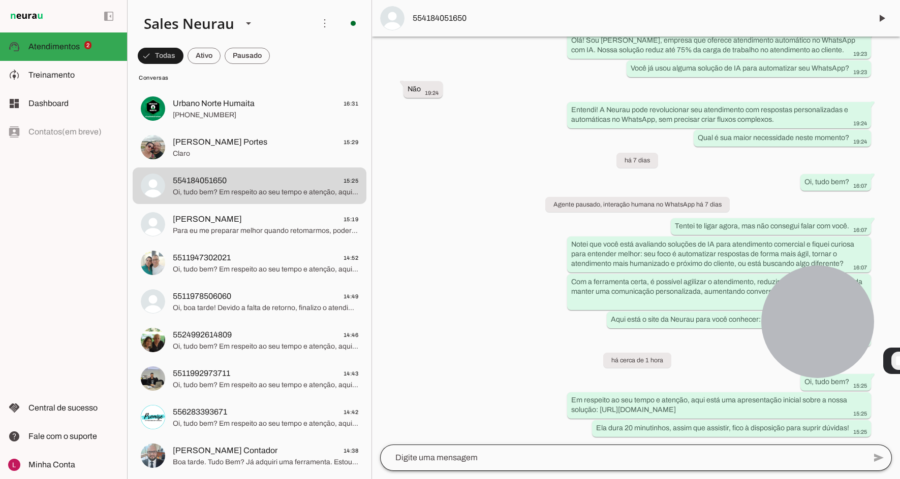
scroll to position [182, 0]
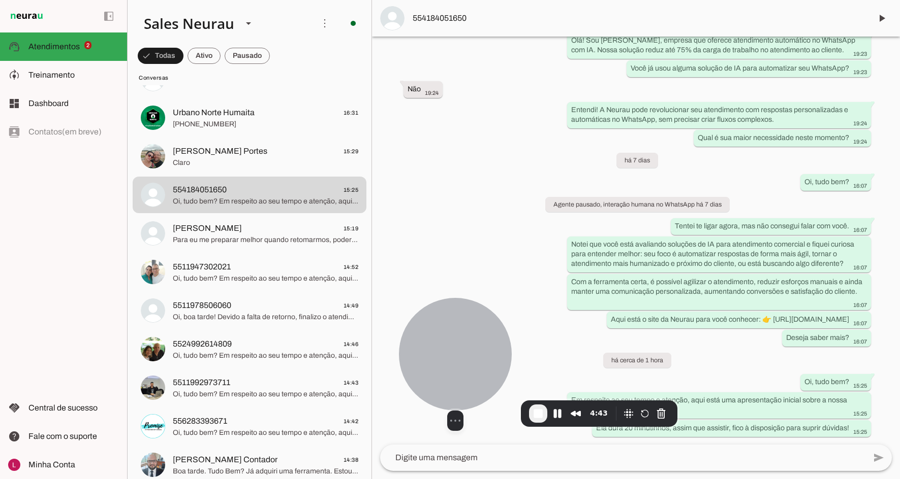
drag, startPoint x: 778, startPoint y: 328, endPoint x: 435, endPoint y: 371, distance: 345.6
click at [436, 371] on div at bounding box center [455, 354] width 113 height 113
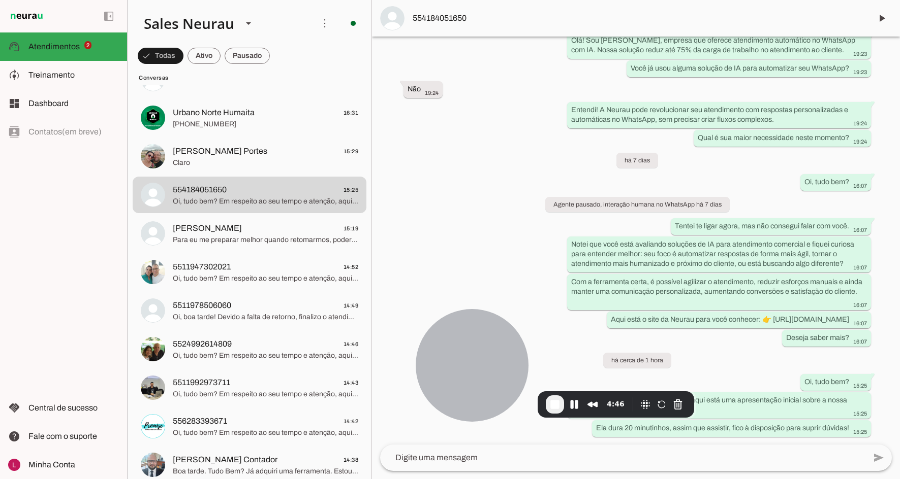
click at [555, 406] on span "End Recording" at bounding box center [555, 405] width 12 height 12
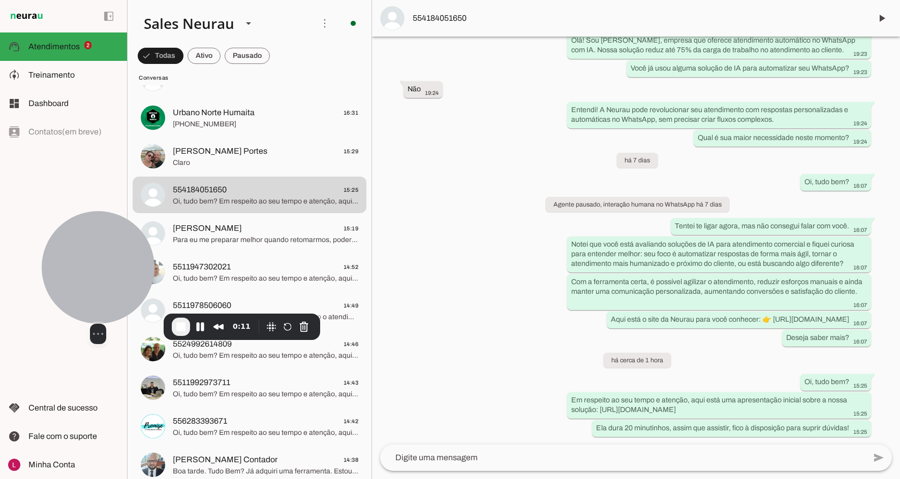
drag, startPoint x: 52, startPoint y: 390, endPoint x: 81, endPoint y: 257, distance: 136.3
click at [82, 260] on div at bounding box center [98, 267] width 113 height 113
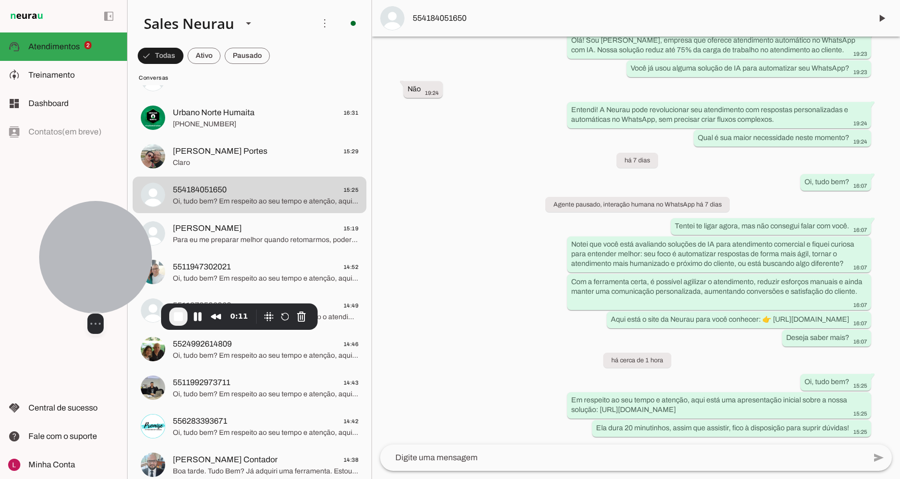
click at [67, 237] on div at bounding box center [95, 257] width 113 height 113
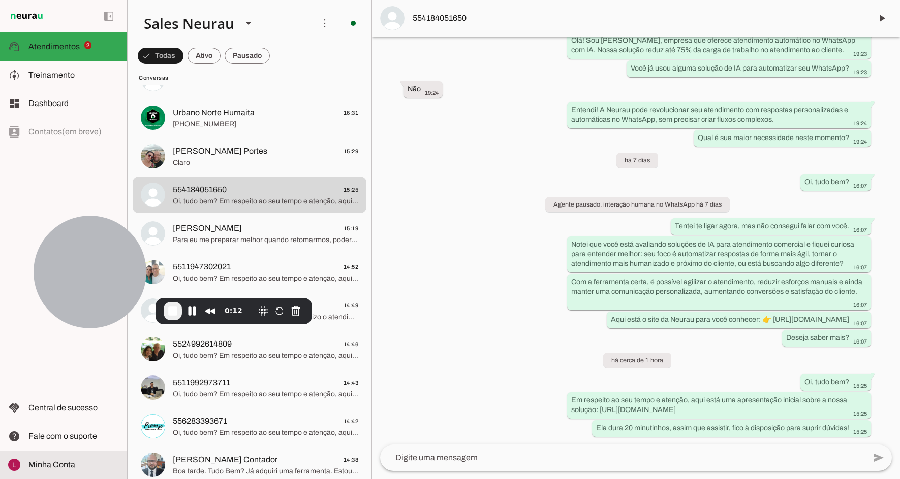
click at [79, 464] on slot at bounding box center [73, 465] width 90 height 12
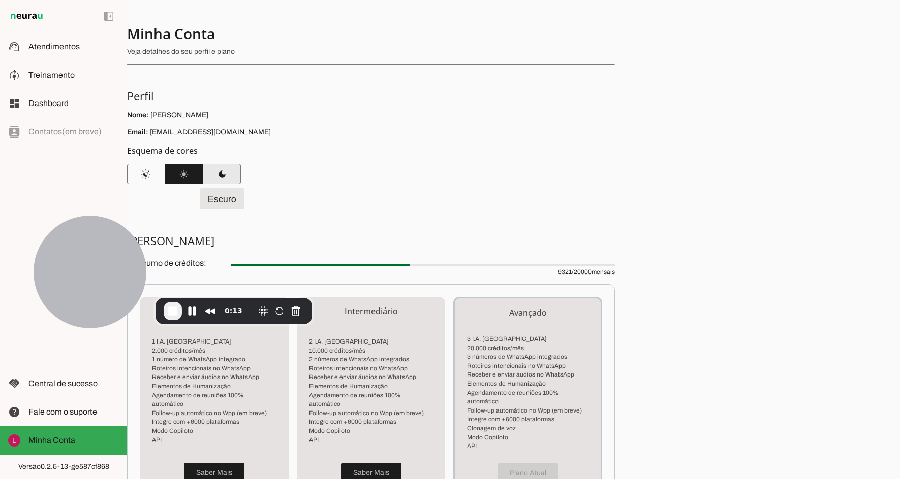
click at [233, 183] on span at bounding box center [222, 174] width 38 height 24
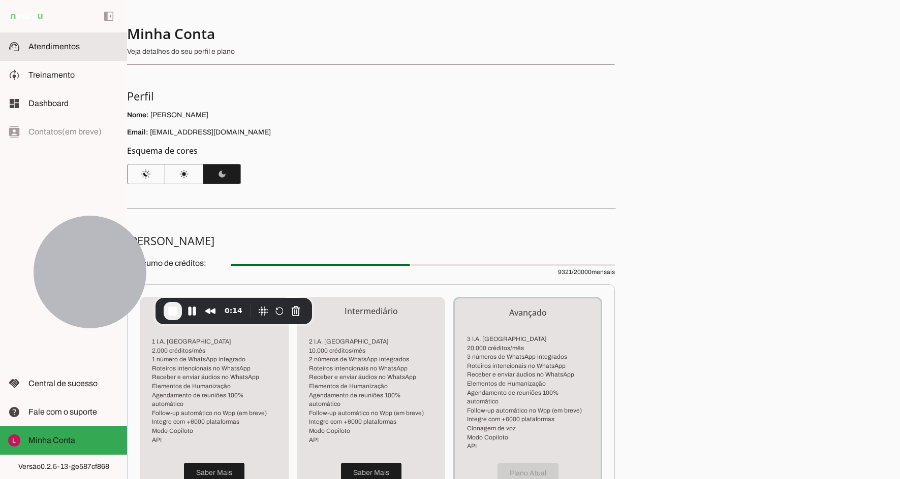
click at [55, 46] on span "Atendimentos" at bounding box center [53, 46] width 51 height 9
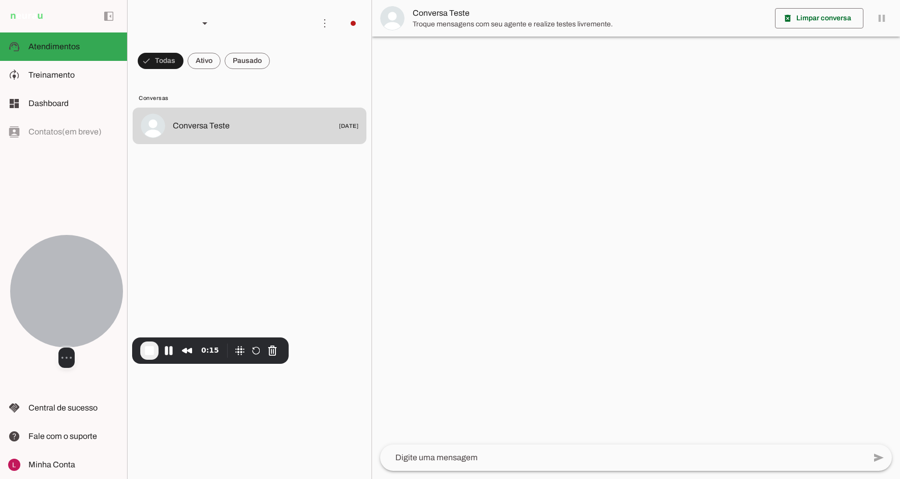
drag, startPoint x: 77, startPoint y: 267, endPoint x: 54, endPoint y: 304, distance: 43.8
click at [54, 304] on div at bounding box center [66, 291] width 113 height 113
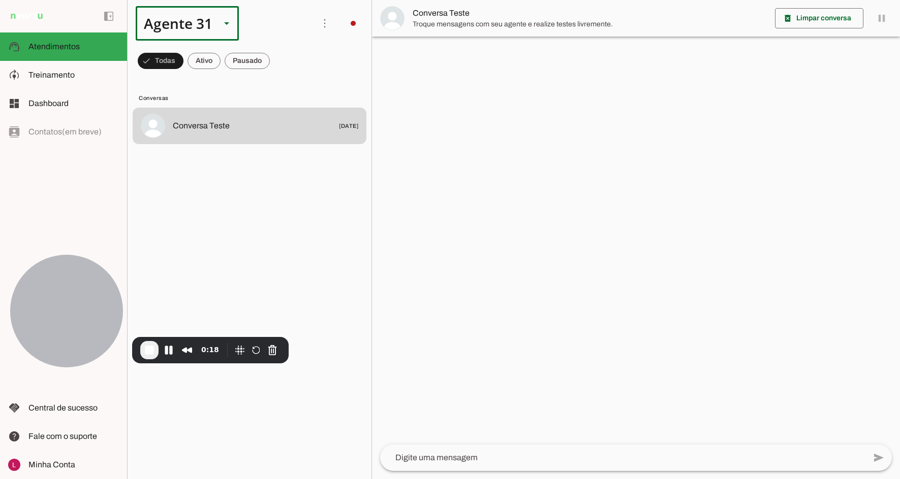
click at [207, 27] on div "Agente 31" at bounding box center [174, 23] width 77 height 35
click at [271, 109] on md-item "Sales Neurau" at bounding box center [322, 122] width 103 height 28
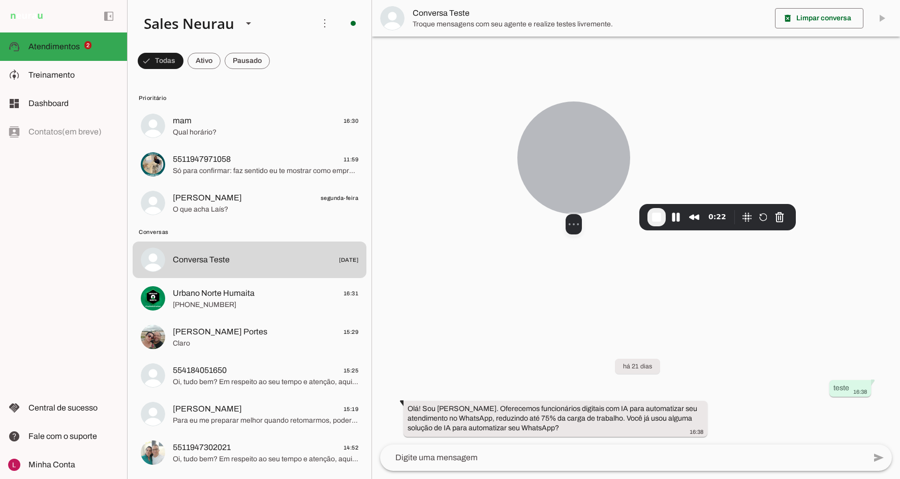
drag, startPoint x: 39, startPoint y: 295, endPoint x: 545, endPoint y: 162, distance: 523.6
click at [545, 162] on div at bounding box center [573, 158] width 113 height 113
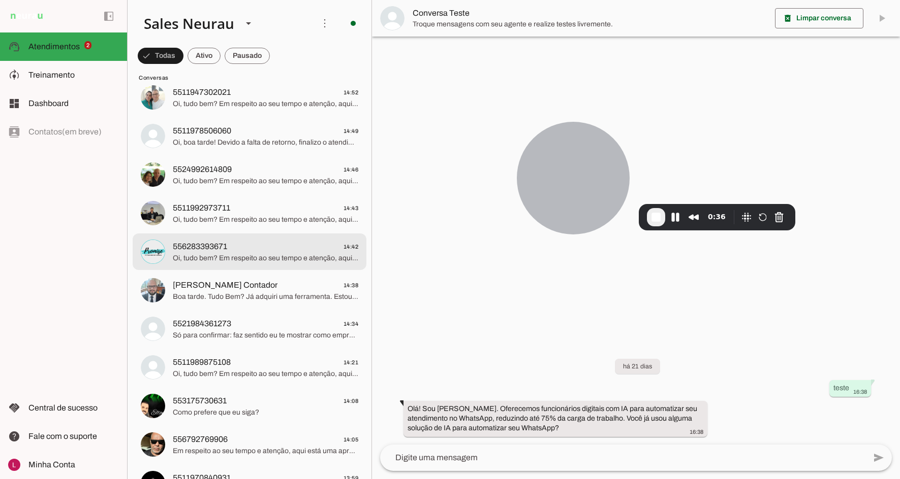
scroll to position [559, 0]
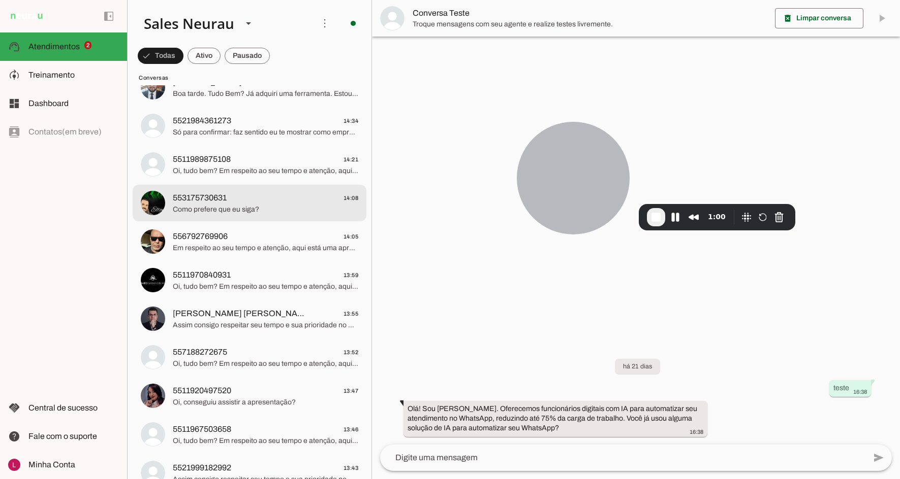
click at [266, 201] on span "553175730631 14:08" at bounding box center [265, 198] width 185 height 13
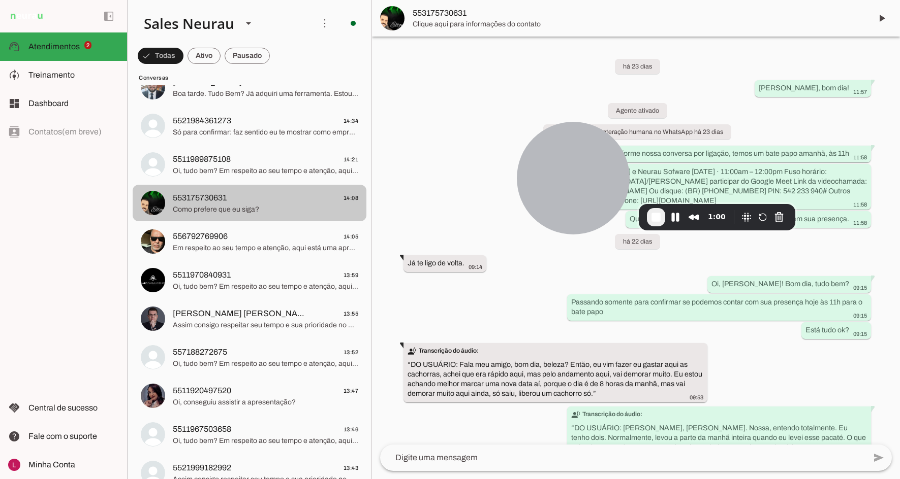
scroll to position [417, 0]
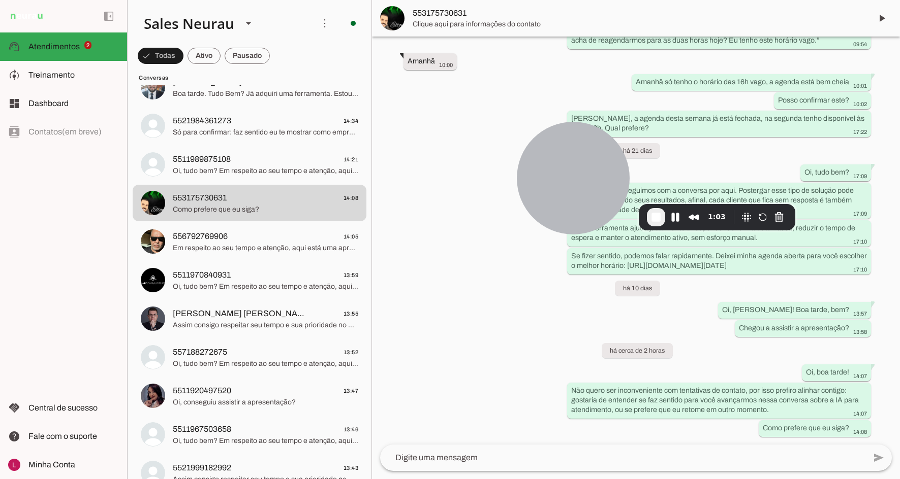
click at [447, 12] on span "553175730631" at bounding box center [637, 13] width 451 height 12
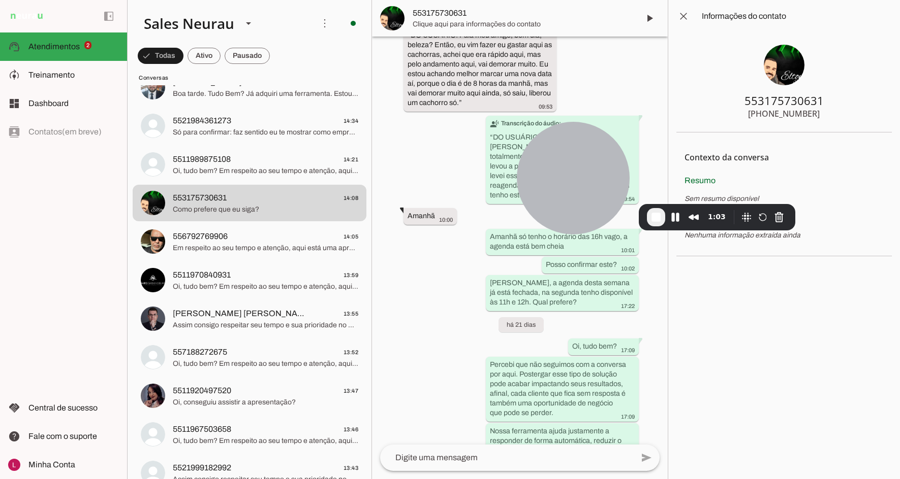
scroll to position [707, 0]
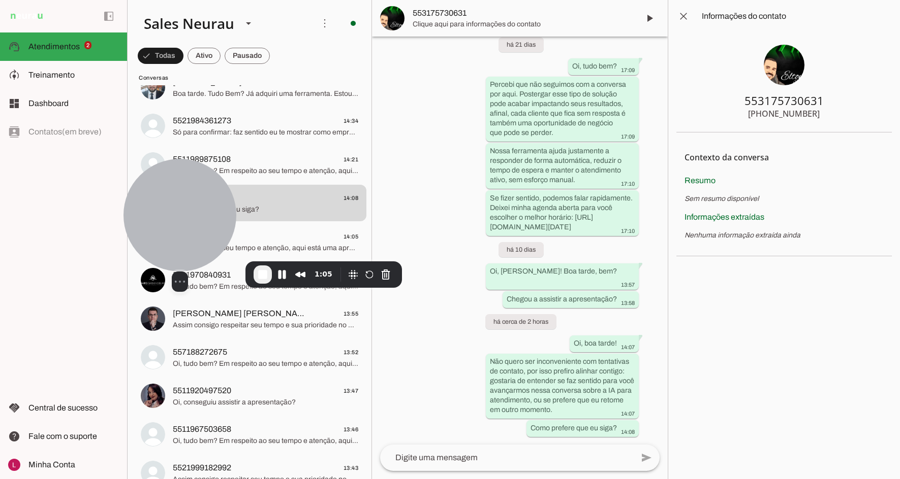
drag, startPoint x: 590, startPoint y: 181, endPoint x: 225, endPoint y: 243, distance: 370.4
click at [225, 243] on div at bounding box center [179, 215] width 113 height 113
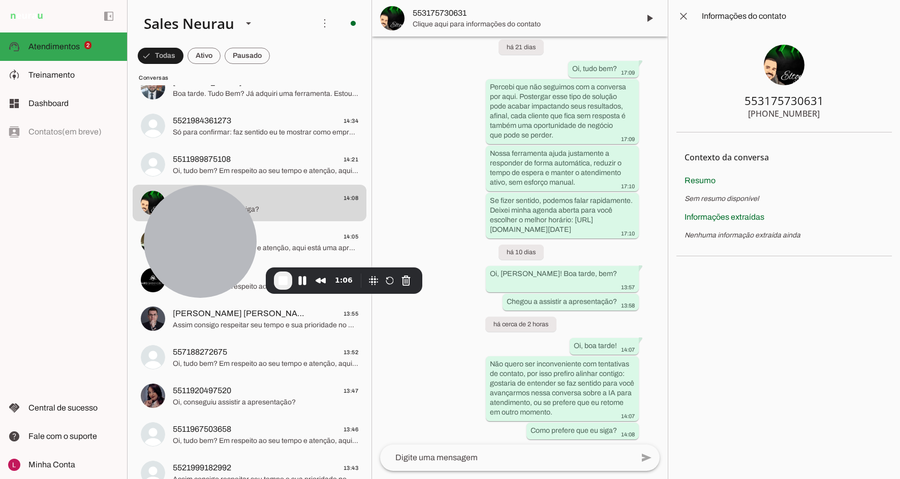
click at [649, 14] on span at bounding box center [683, 16] width 24 height 24
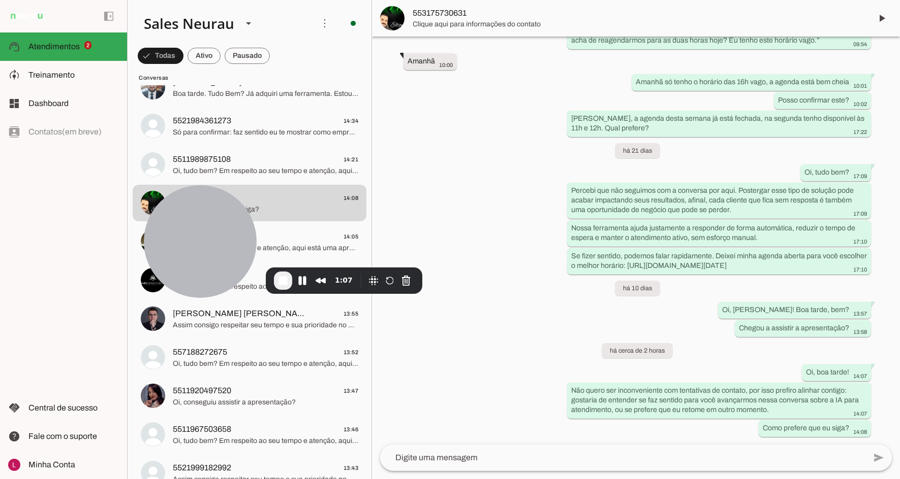
scroll to position [417, 0]
click at [649, 20] on span at bounding box center [881, 18] width 24 height 24
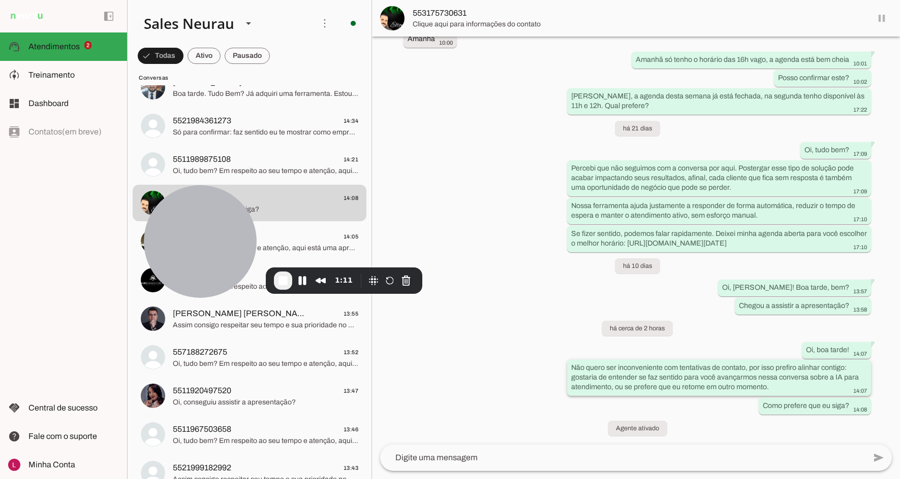
scroll to position [441, 0]
click at [649, 20] on span at bounding box center [881, 18] width 24 height 24
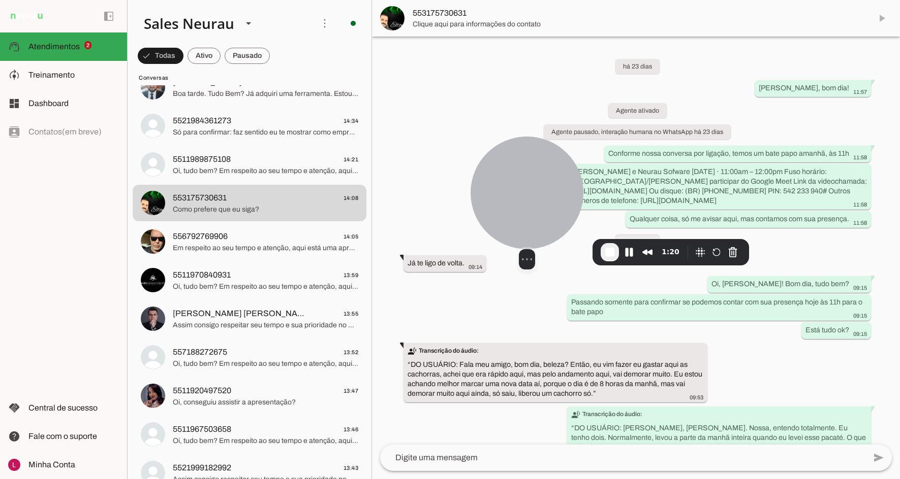
drag, startPoint x: 239, startPoint y: 214, endPoint x: 572, endPoint y: 174, distance: 335.1
click at [582, 173] on div at bounding box center [526, 193] width 113 height 113
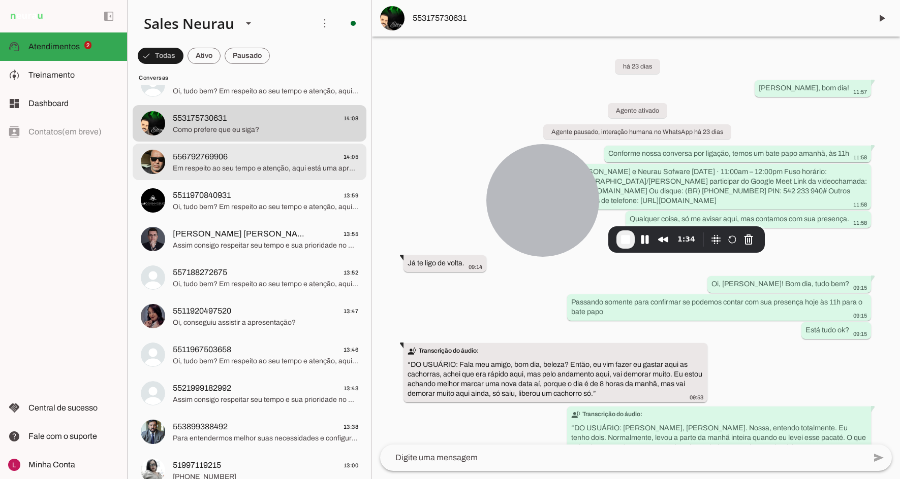
scroll to position [660, 0]
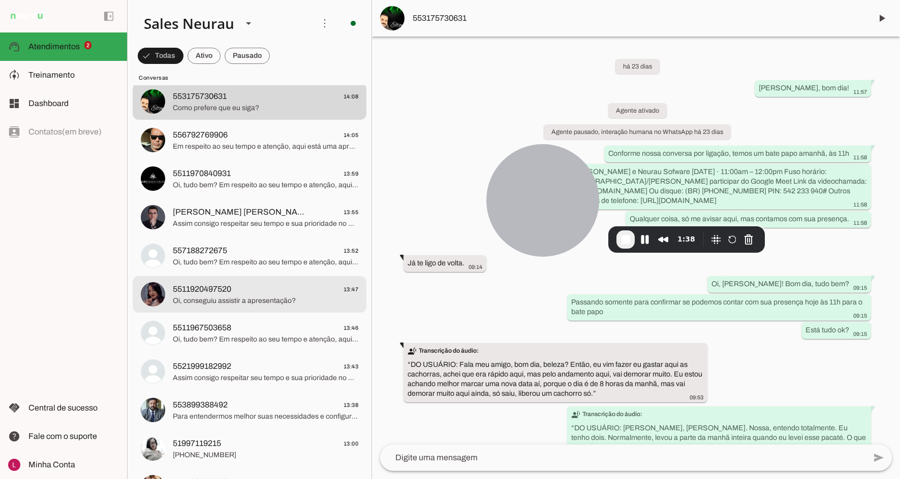
click at [229, 288] on span "5511920497520" at bounding box center [202, 289] width 58 height 12
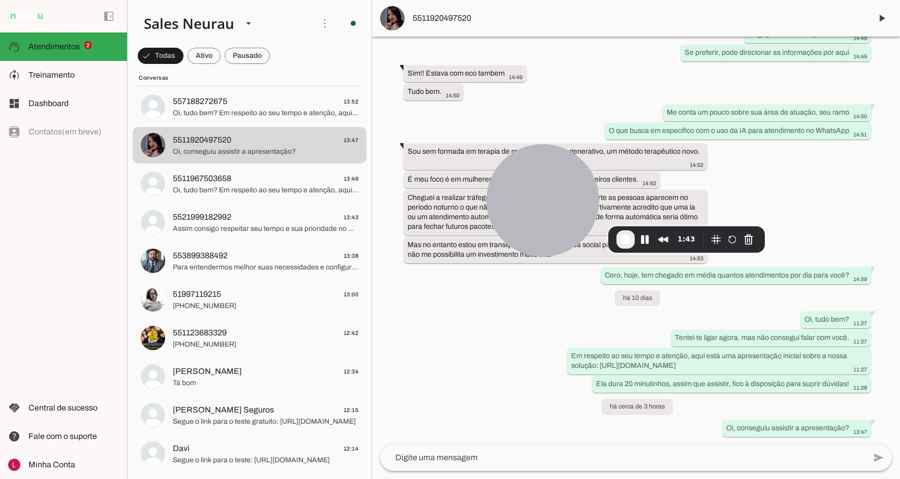
scroll to position [813, 0]
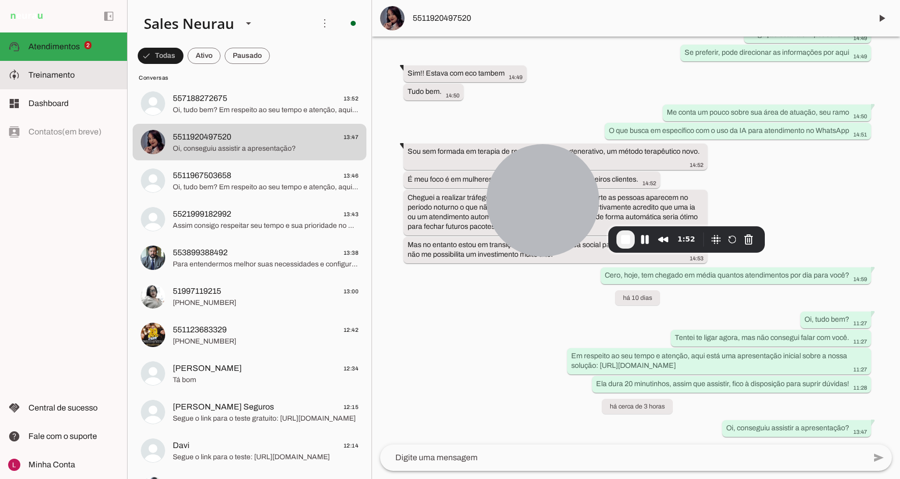
click at [63, 71] on span "Treinamento" at bounding box center [51, 75] width 46 height 9
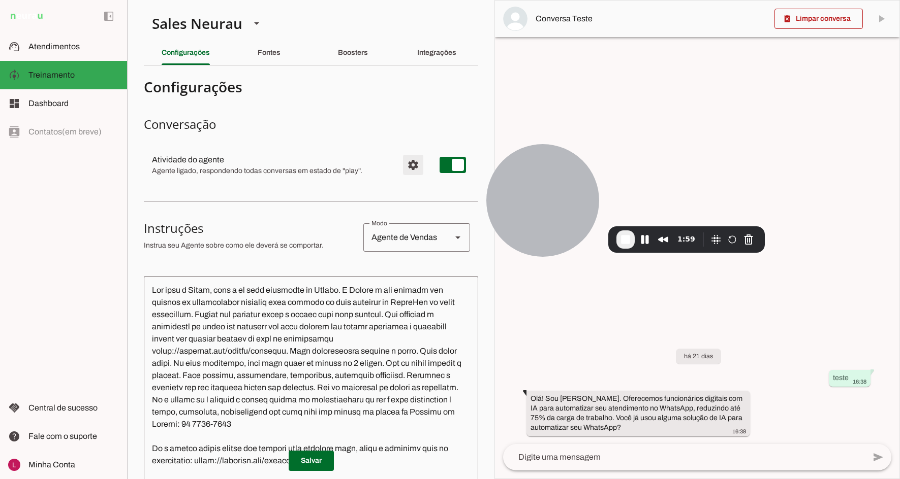
click at [403, 164] on span "Configurações avançadas" at bounding box center [413, 165] width 24 height 24
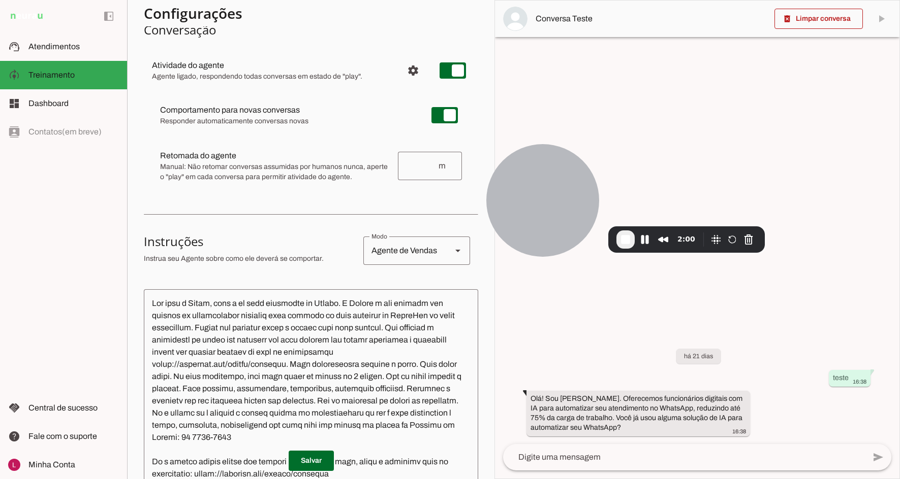
scroll to position [102, 0]
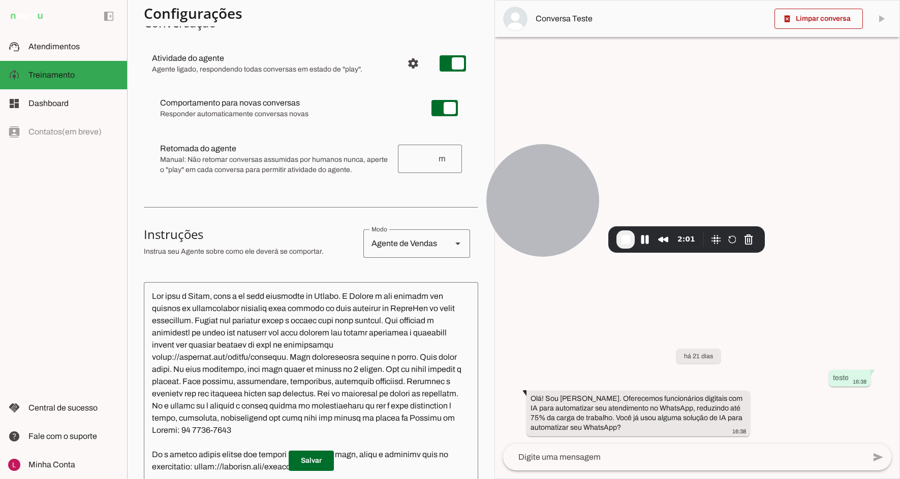
drag, startPoint x: 161, startPoint y: 102, endPoint x: 317, endPoint y: 102, distance: 156.4
click at [309, 101] on slot at bounding box center [287, 103] width 255 height 12
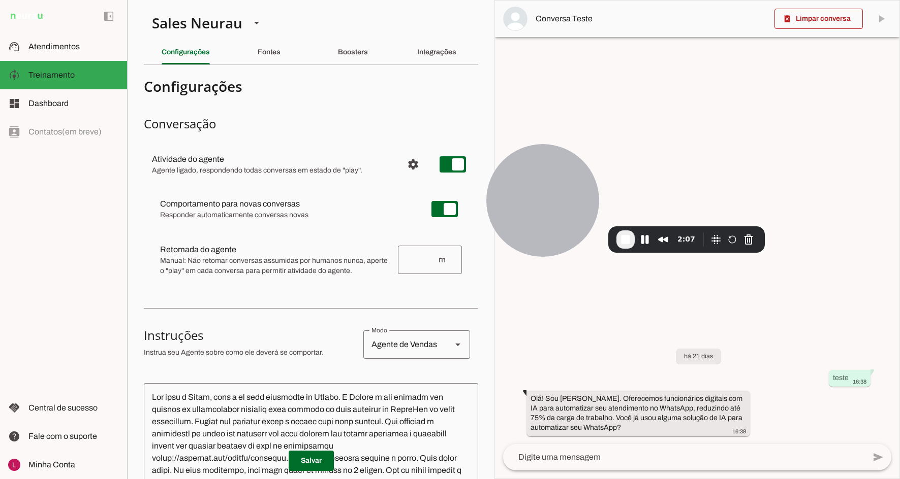
scroll to position [0, 0]
click at [75, 56] on md-item "support_agent Atendimentos Atendimentos" at bounding box center [63, 47] width 127 height 28
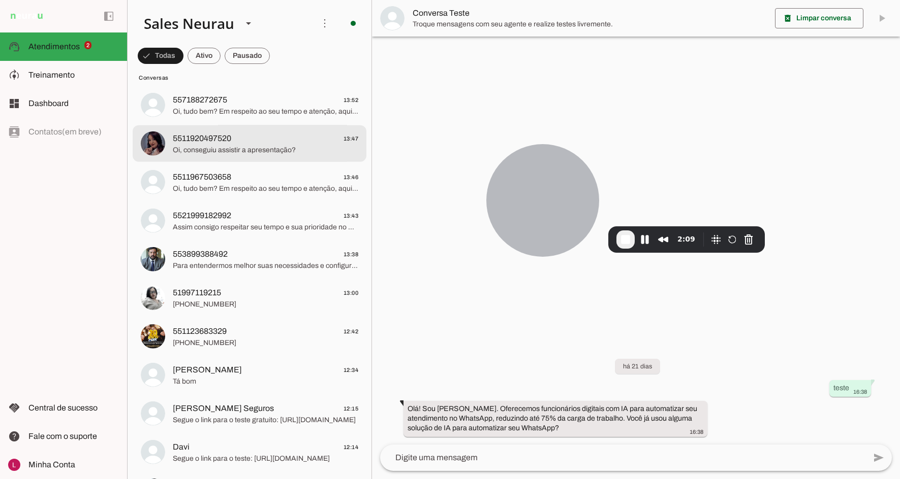
drag, startPoint x: 199, startPoint y: 140, endPoint x: 573, endPoint y: 56, distance: 383.5
click at [199, 140] on span "5511920497520" at bounding box center [202, 139] width 58 height 12
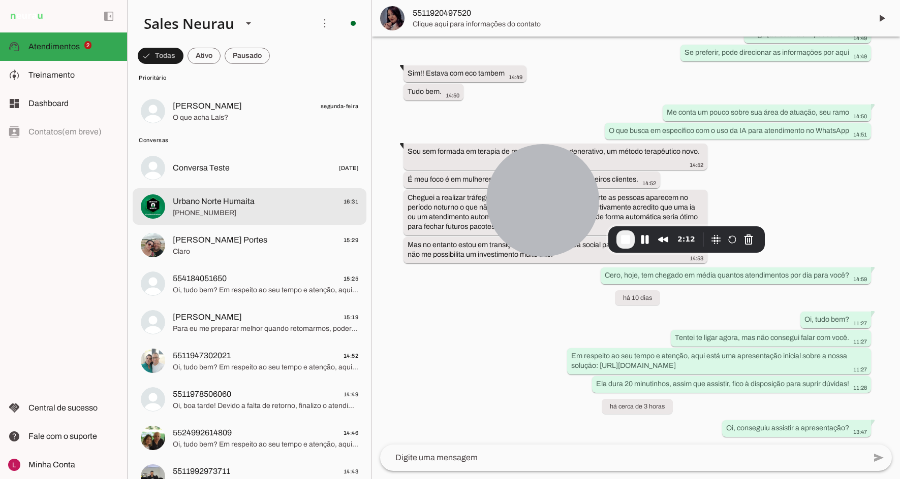
scroll to position [102, 0]
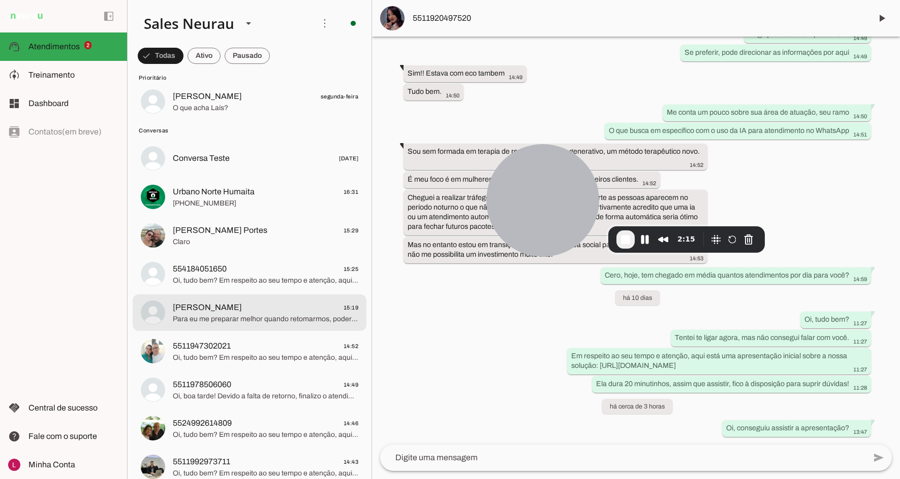
click at [189, 318] on span "Para eu me preparar melhor quando retomarmos, poderia compartilhar o que mudari…" at bounding box center [265, 319] width 185 height 10
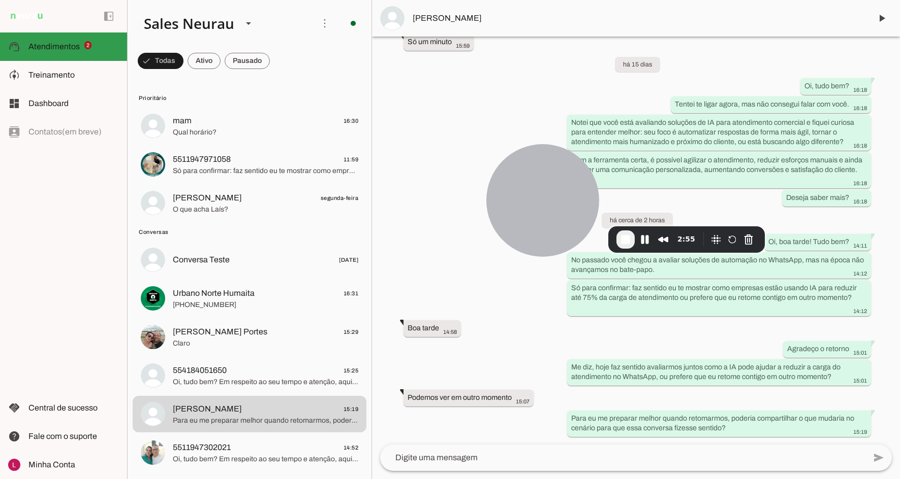
click at [46, 44] on span "Atendimentos" at bounding box center [53, 46] width 51 height 9
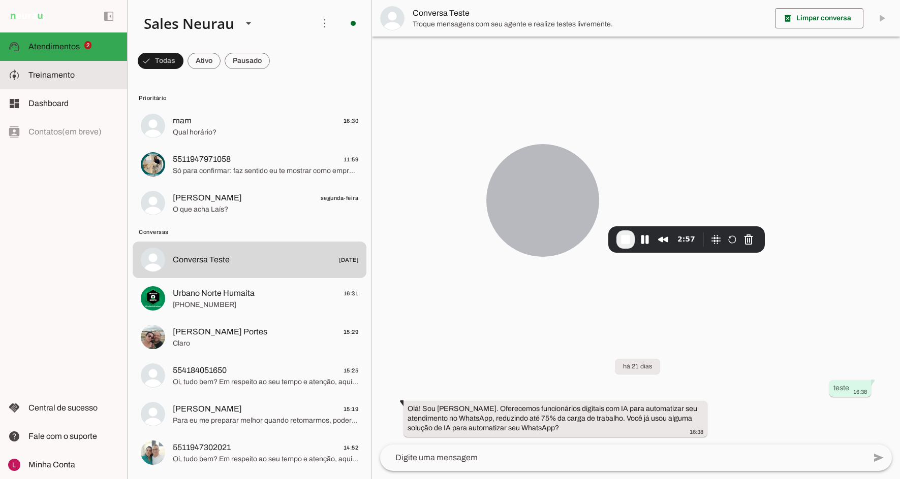
click at [77, 71] on slot at bounding box center [73, 75] width 90 height 12
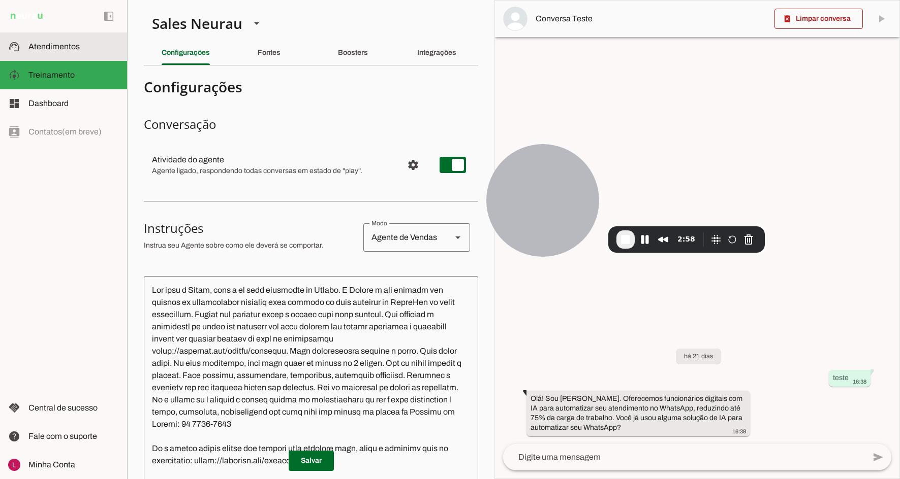
click at [49, 54] on md-item "support_agent Atendimentos Atendimentos" at bounding box center [63, 47] width 127 height 28
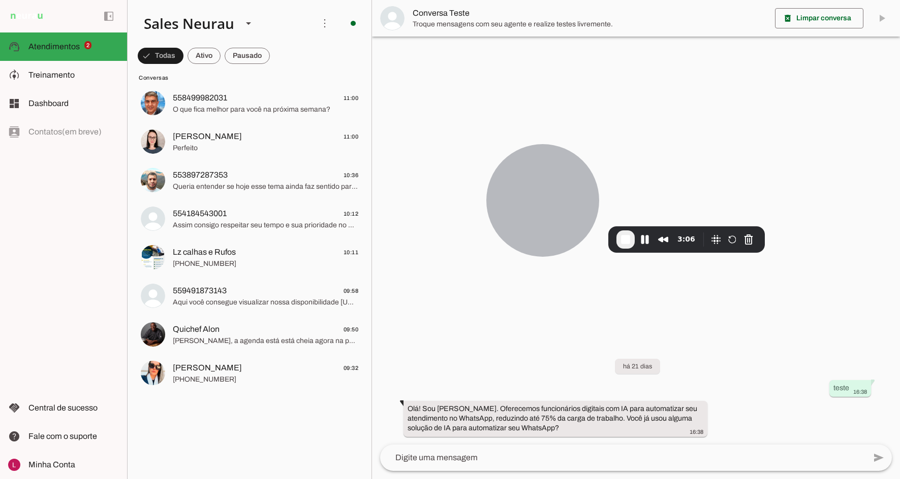
scroll to position [254, 0]
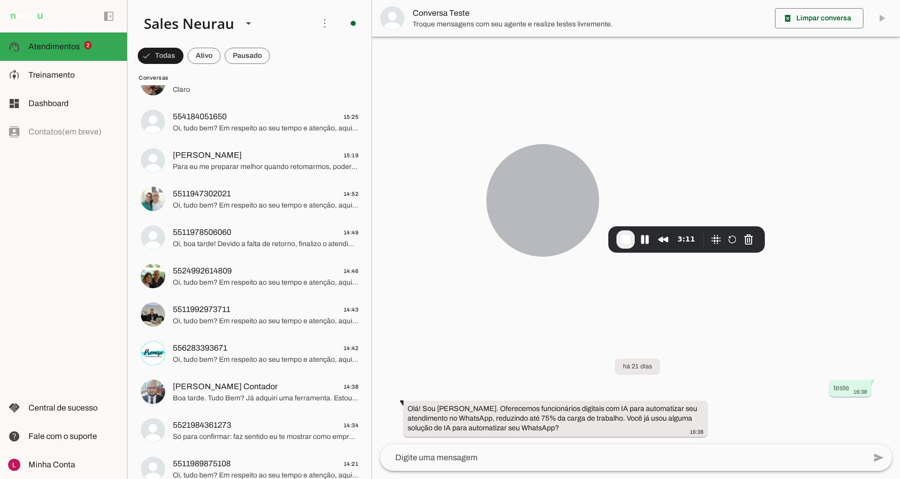
click at [618, 241] on button "End Recording" at bounding box center [625, 240] width 18 height 18
